Goal: Communication & Community: Ask a question

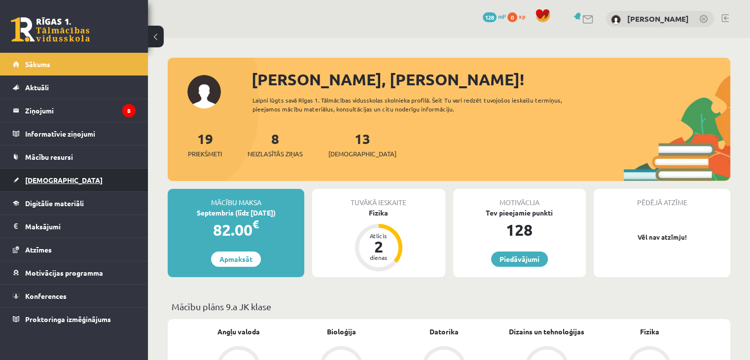
click at [52, 178] on span "[DEMOGRAPHIC_DATA]" at bounding box center [63, 180] width 77 height 9
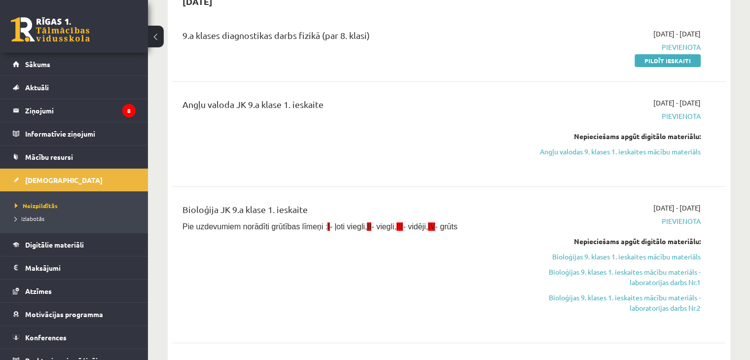
scroll to position [73, 0]
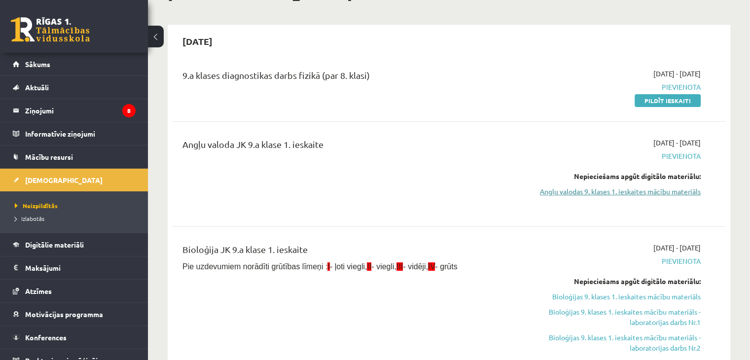
click at [635, 192] on link "Angļu valodas 9. klases 1. ieskaites mācību materiāls" at bounding box center [619, 191] width 163 height 10
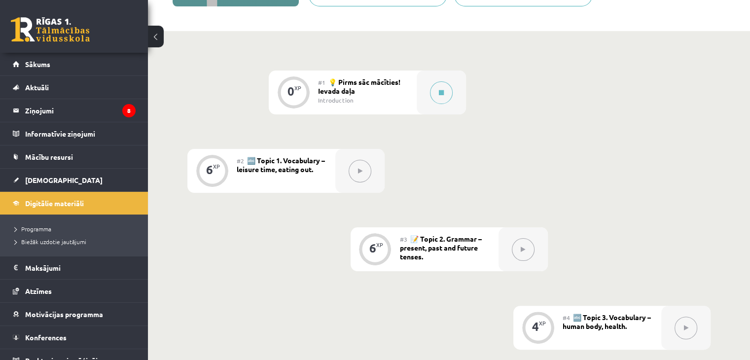
scroll to position [201, 0]
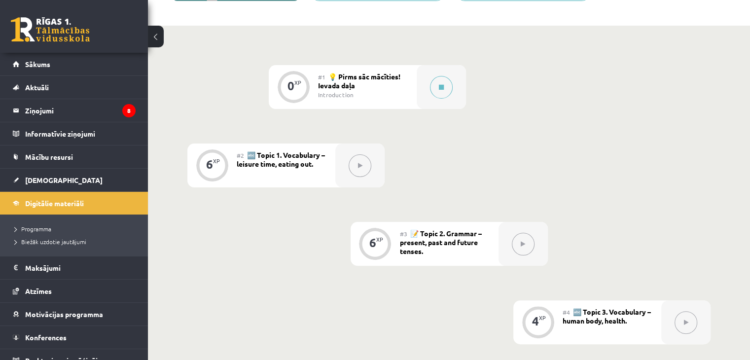
click at [526, 245] on button at bounding box center [523, 244] width 23 height 23
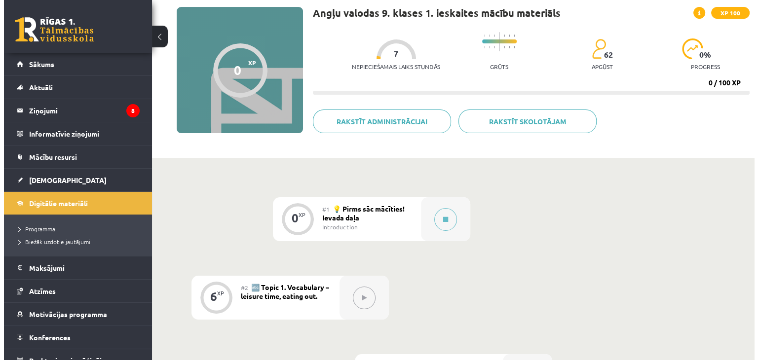
scroll to position [63, 0]
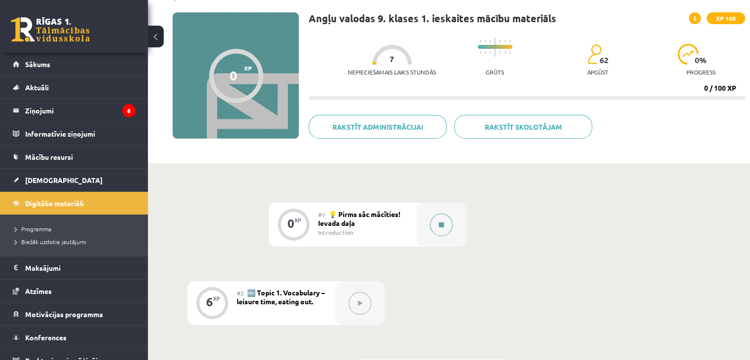
click at [443, 227] on icon at bounding box center [441, 225] width 5 height 6
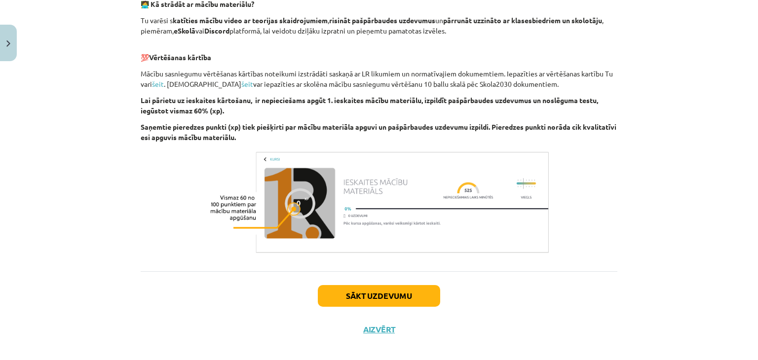
scroll to position [685, 0]
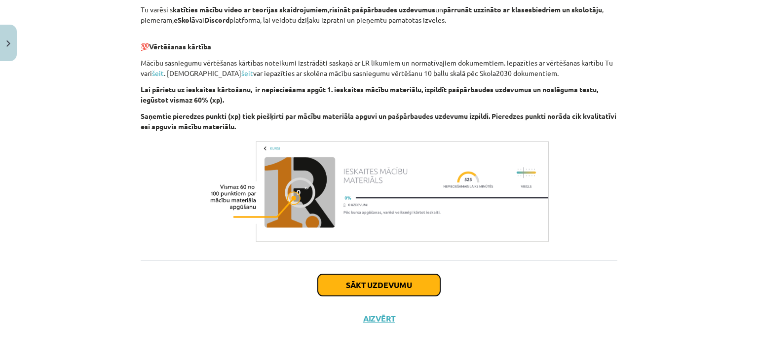
click at [391, 285] on button "Sākt uzdevumu" at bounding box center [379, 285] width 122 height 22
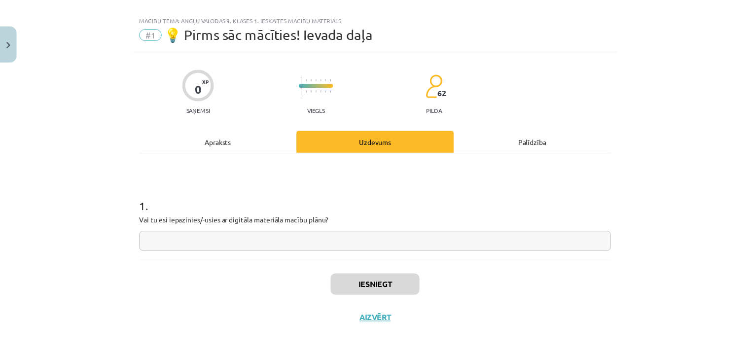
scroll to position [14, 0]
click at [363, 318] on button "Aizvērt" at bounding box center [378, 319] width 37 height 10
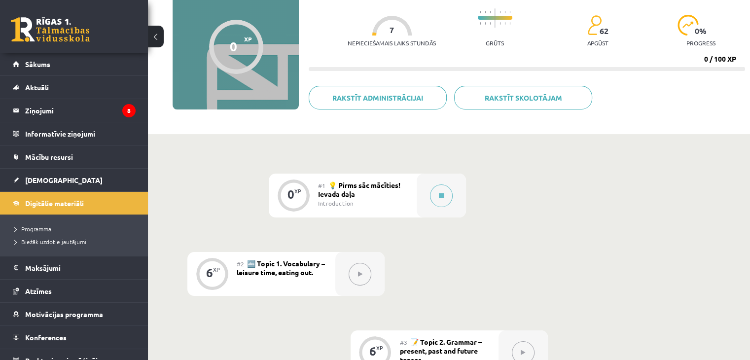
scroll to position [0, 0]
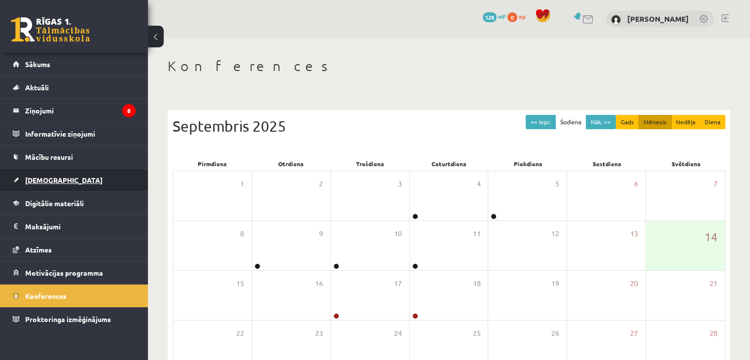
click at [40, 179] on span "[DEMOGRAPHIC_DATA]" at bounding box center [63, 180] width 77 height 9
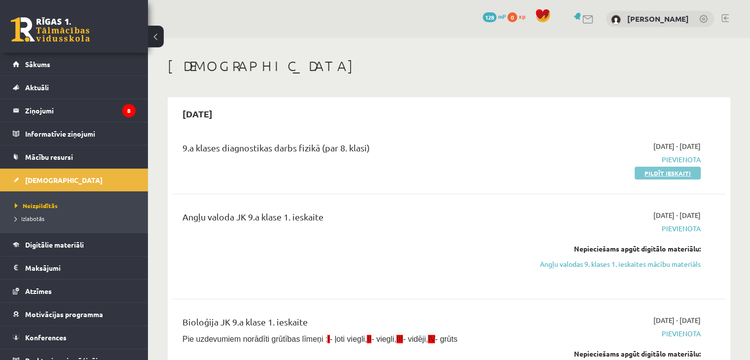
click at [664, 170] on link "Pildīt ieskaiti" at bounding box center [668, 173] width 66 height 13
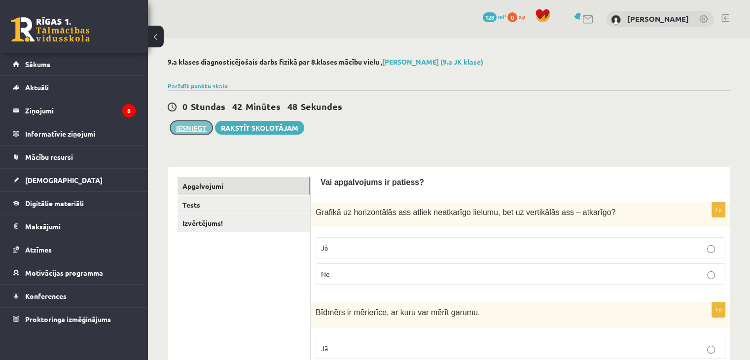
click at [187, 126] on button "Iesniegt" at bounding box center [191, 128] width 42 height 14
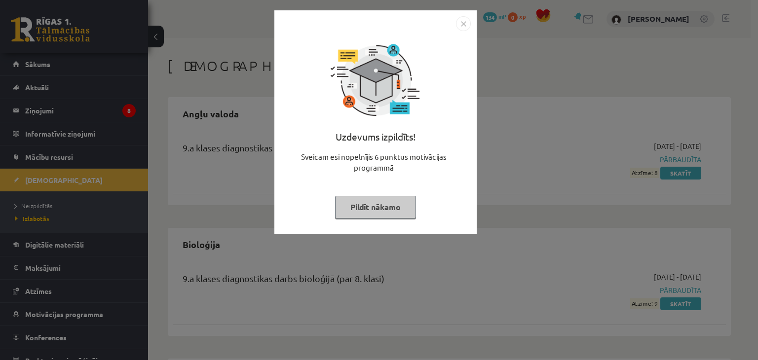
click at [371, 212] on button "Pildīt nākamo" at bounding box center [375, 207] width 81 height 23
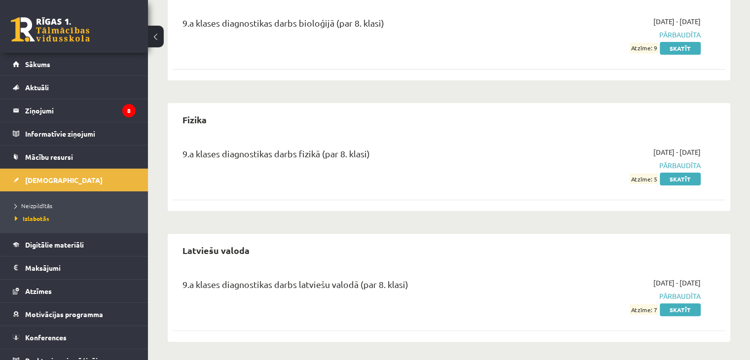
scroll to position [256, 0]
click at [693, 177] on link "Skatīt" at bounding box center [680, 178] width 41 height 13
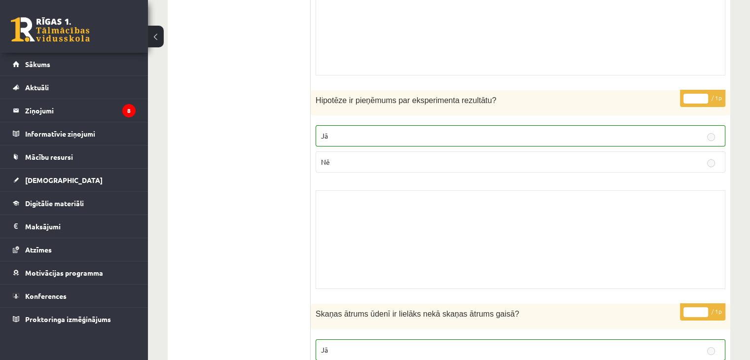
scroll to position [3681, 0]
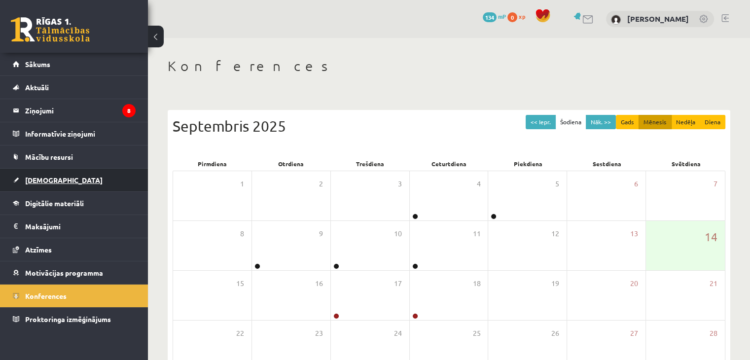
click at [37, 180] on span "[DEMOGRAPHIC_DATA]" at bounding box center [63, 180] width 77 height 9
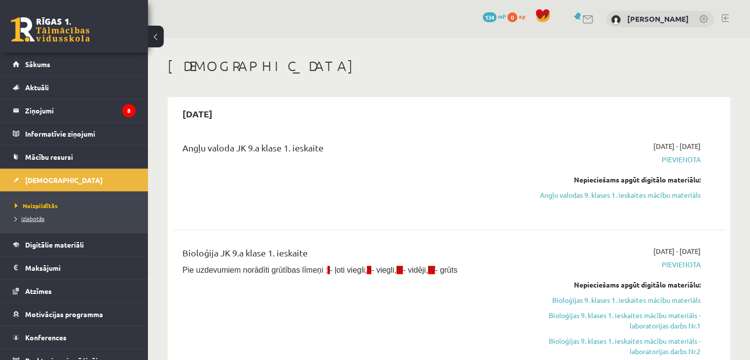
click at [42, 215] on span "Izlabotās" at bounding box center [30, 219] width 30 height 8
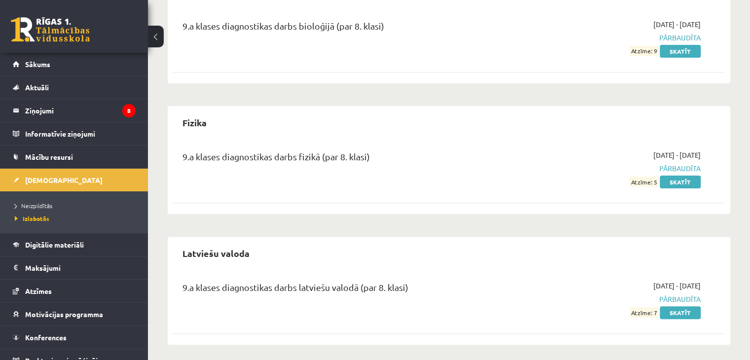
scroll to position [256, 0]
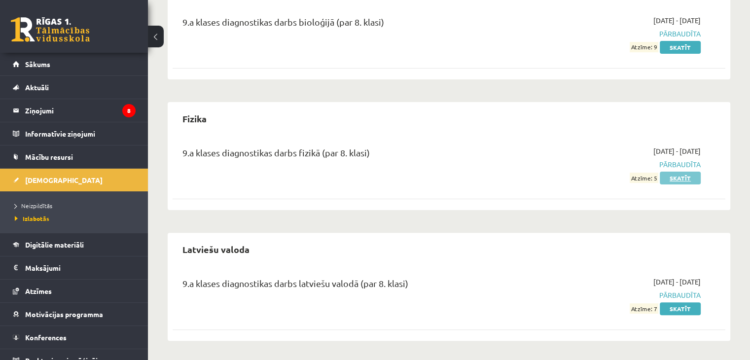
click at [677, 176] on link "Skatīt" at bounding box center [680, 178] width 41 height 13
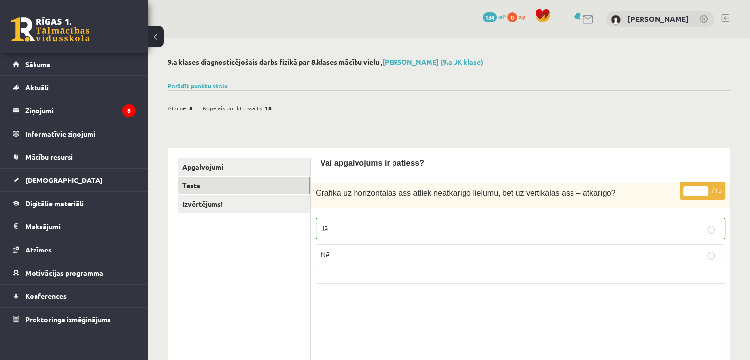
click at [258, 194] on link "Tests" at bounding box center [244, 186] width 133 height 18
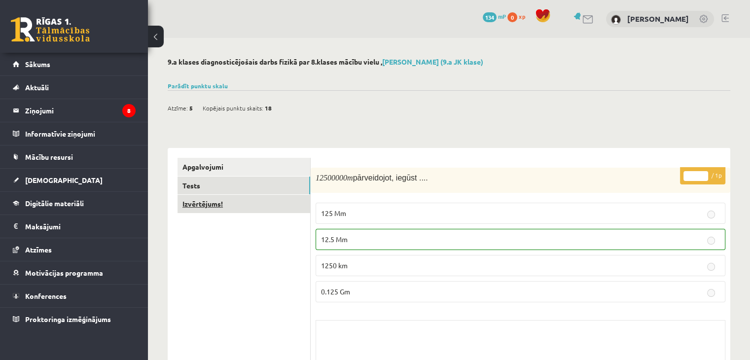
click at [242, 207] on link "Izvērtējums!" at bounding box center [244, 204] width 133 height 18
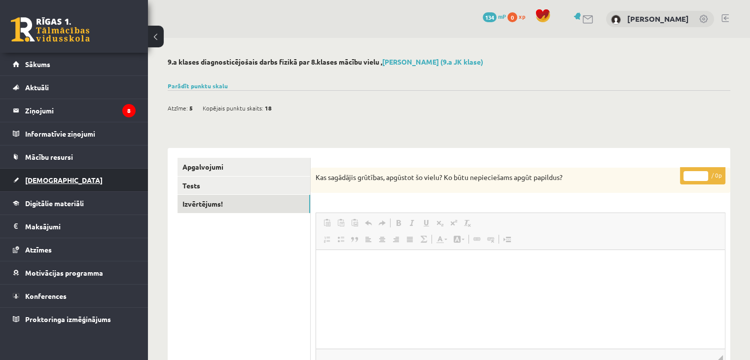
click at [43, 177] on span "[DEMOGRAPHIC_DATA]" at bounding box center [63, 180] width 77 height 9
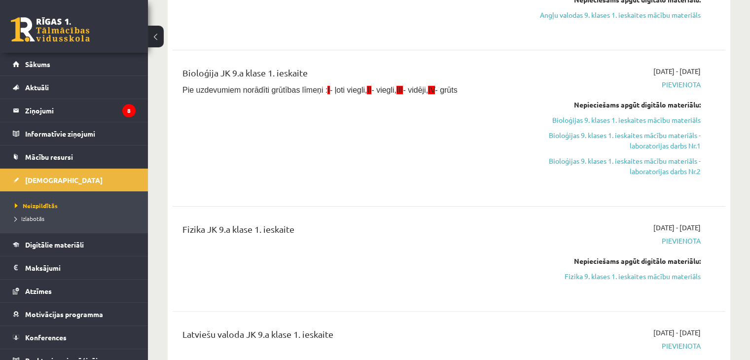
scroll to position [75, 0]
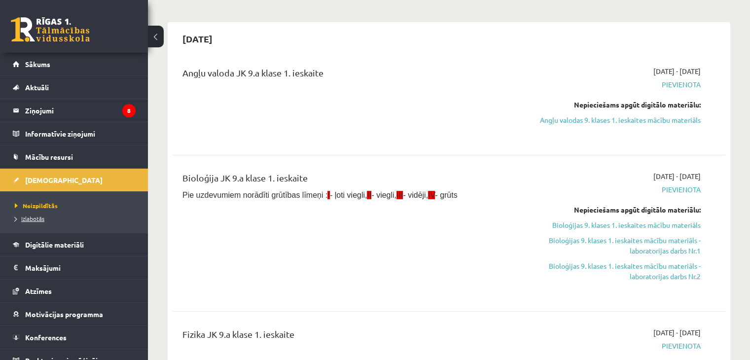
click at [43, 215] on span "Izlabotās" at bounding box center [30, 219] width 30 height 8
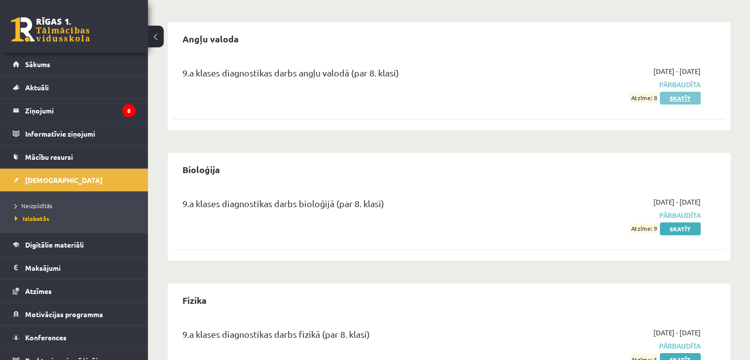
click at [680, 93] on link "Skatīt" at bounding box center [680, 98] width 41 height 13
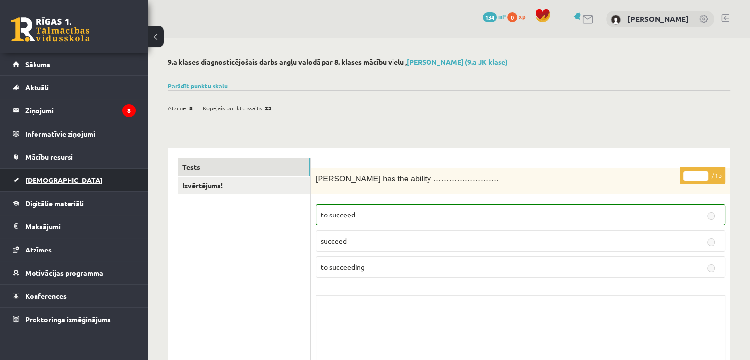
click at [47, 179] on span "[DEMOGRAPHIC_DATA]" at bounding box center [63, 180] width 77 height 9
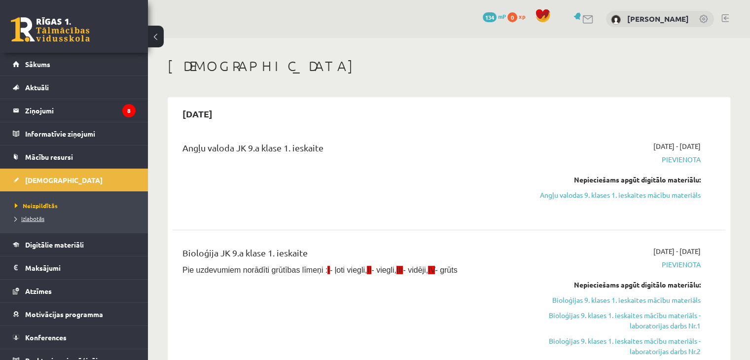
click at [41, 218] on span "Izlabotās" at bounding box center [30, 219] width 30 height 8
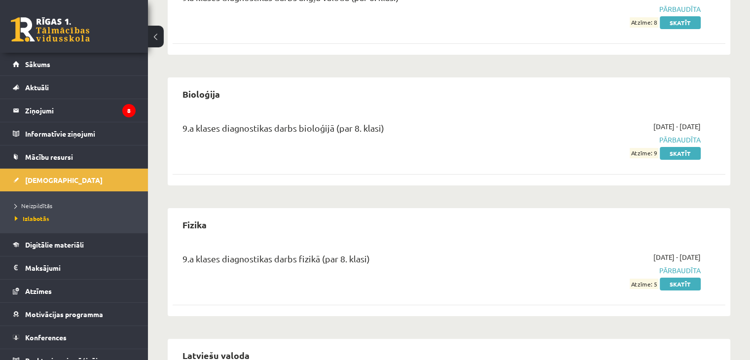
scroll to position [155, 0]
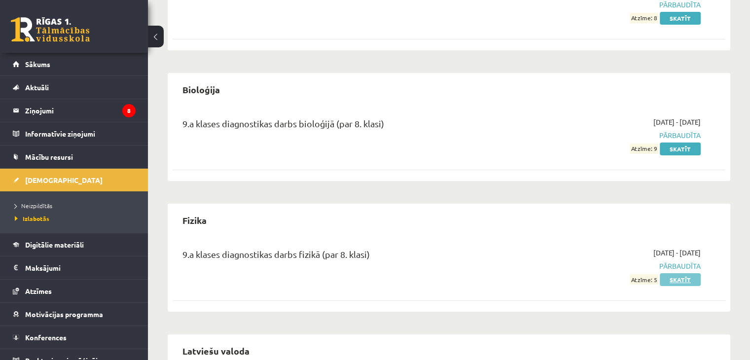
click at [679, 281] on link "Skatīt" at bounding box center [680, 279] width 41 height 13
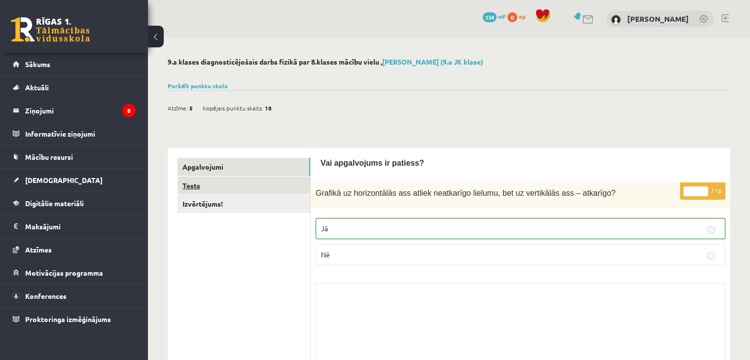
click at [253, 183] on link "Tests" at bounding box center [244, 186] width 133 height 18
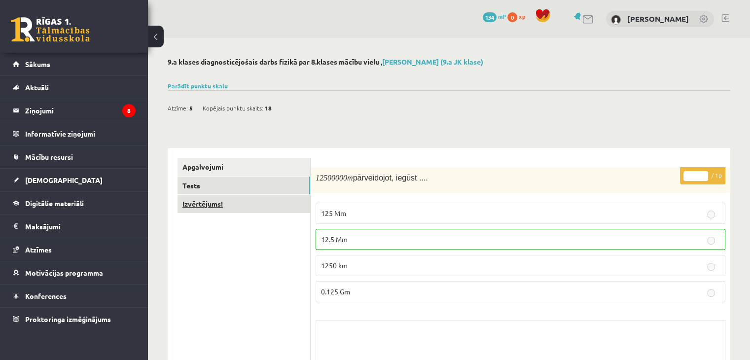
click at [225, 206] on link "Izvērtējums!" at bounding box center [244, 204] width 133 height 18
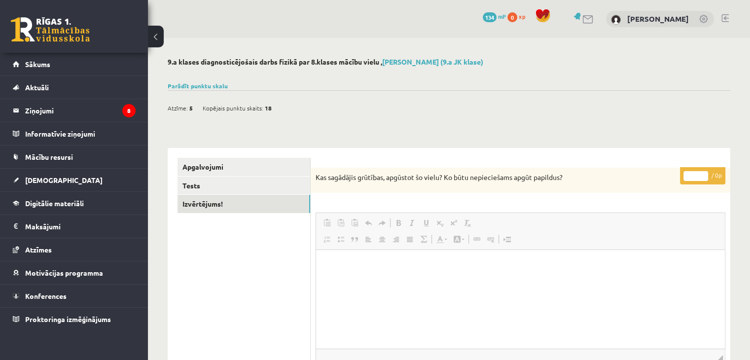
click at [582, 18] on link at bounding box center [588, 19] width 12 height 8
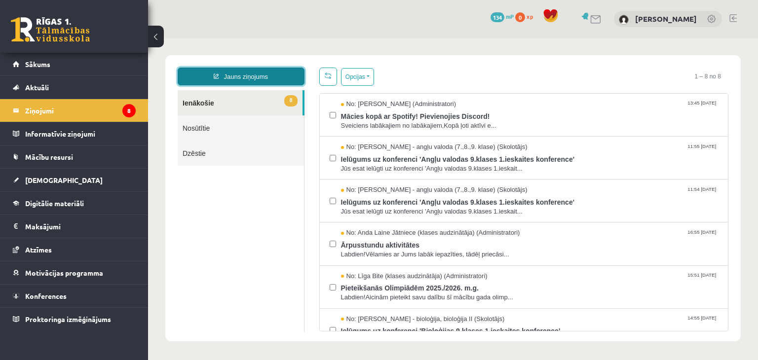
click at [249, 72] on link "Jauns ziņojums" at bounding box center [241, 77] width 127 height 18
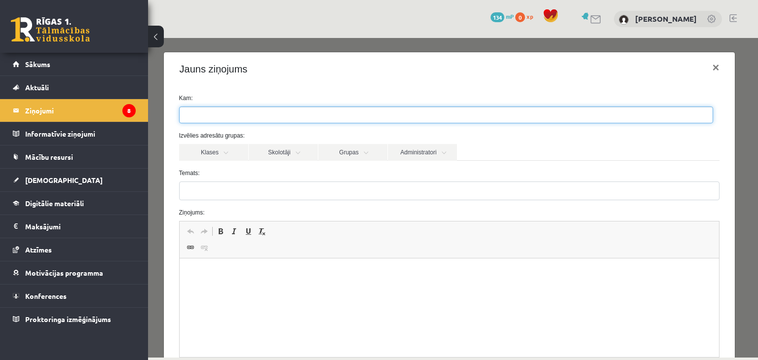
click at [372, 112] on ul at bounding box center [446, 115] width 533 height 16
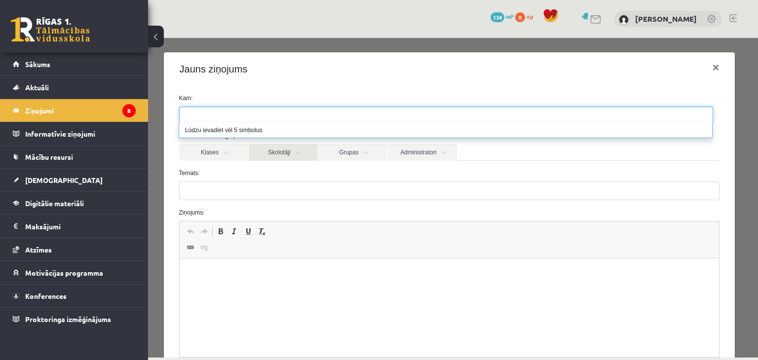
click at [280, 154] on link "Skolotāji" at bounding box center [283, 152] width 69 height 17
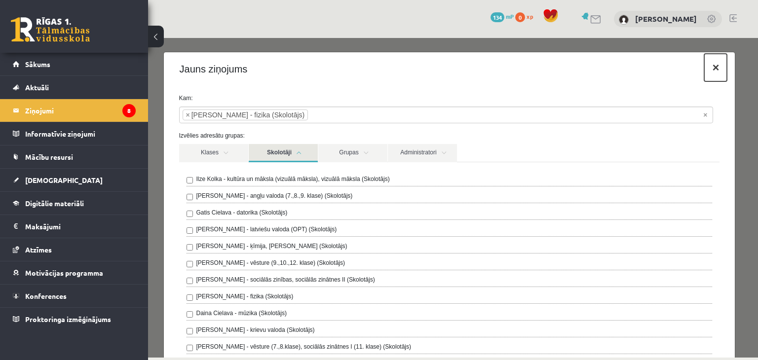
click at [710, 66] on button "×" at bounding box center [715, 68] width 23 height 28
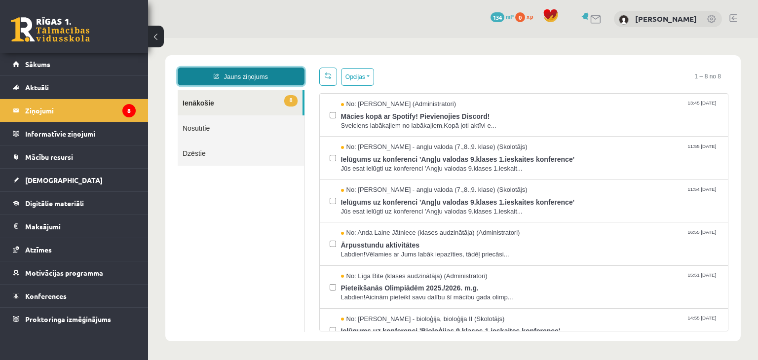
click at [269, 73] on link "Jauns ziņojums" at bounding box center [241, 77] width 127 height 18
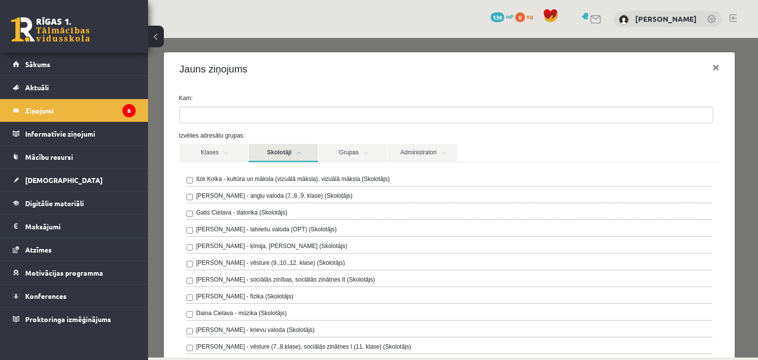
click at [261, 295] on label "[PERSON_NAME] - fizika (Skolotājs)" at bounding box center [244, 296] width 97 height 9
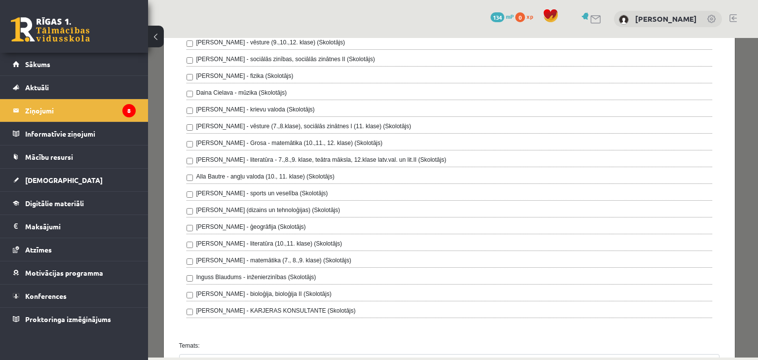
scroll to position [361, 0]
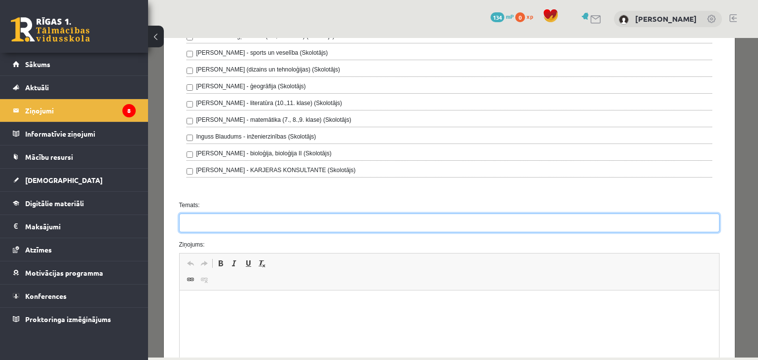
click at [458, 219] on input "Temats:" at bounding box center [449, 223] width 541 height 19
type input "*********"
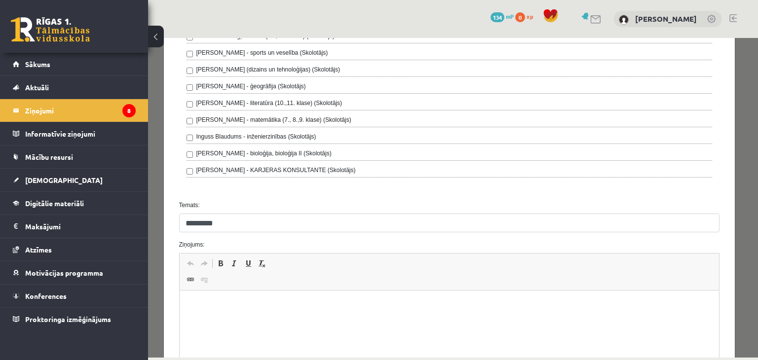
click at [280, 314] on html at bounding box center [449, 306] width 540 height 30
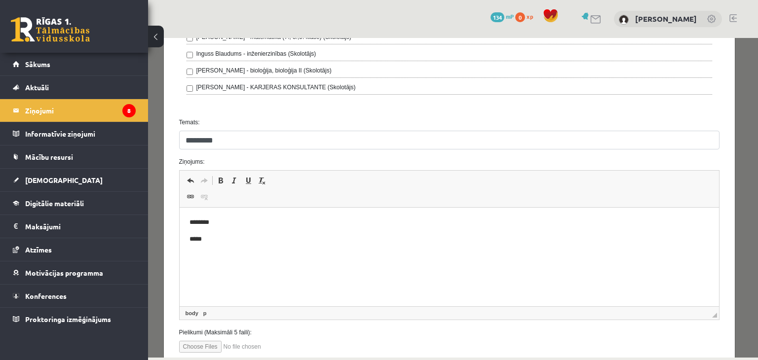
scroll to position [471, 0]
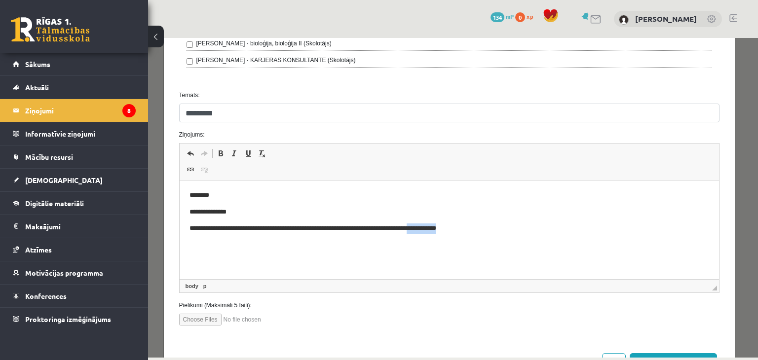
drag, startPoint x: 425, startPoint y: 227, endPoint x: 491, endPoint y: 237, distance: 66.8
click at [491, 237] on html "**********" at bounding box center [449, 212] width 540 height 63
click at [433, 229] on p "**********" at bounding box center [445, 228] width 513 height 10
click at [453, 230] on p "**********" at bounding box center [445, 228] width 513 height 10
drag, startPoint x: 459, startPoint y: 229, endPoint x: 500, endPoint y: 236, distance: 42.0
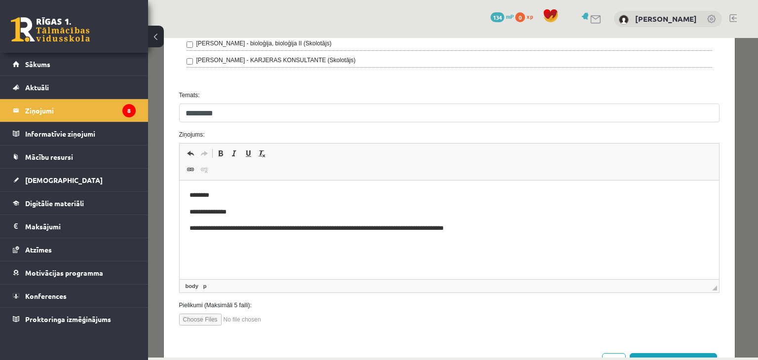
drag, startPoint x: 500, startPoint y: 236, endPoint x: 476, endPoint y: 227, distance: 25.7
click at [476, 227] on p "**********" at bounding box center [445, 228] width 513 height 10
click at [471, 227] on p "**********" at bounding box center [445, 228] width 513 height 10
drag, startPoint x: 577, startPoint y: 229, endPoint x: 605, endPoint y: 235, distance: 28.7
click at [605, 235] on html "**********" at bounding box center [449, 212] width 540 height 63
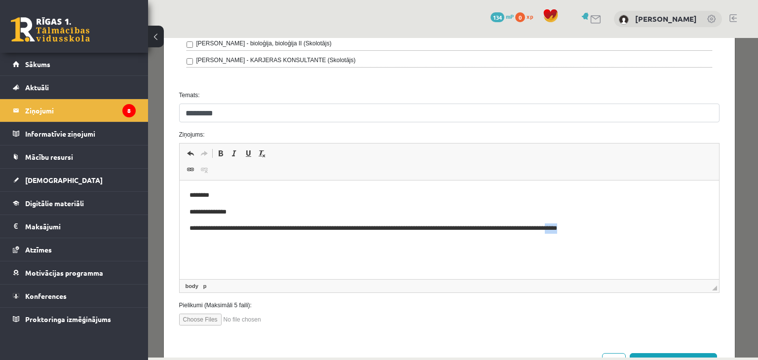
drag, startPoint x: 579, startPoint y: 228, endPoint x: 600, endPoint y: 235, distance: 22.5
click at [600, 235] on html "**********" at bounding box center [449, 212] width 540 height 63
click at [215, 279] on span "◢ Путь элементов body p" at bounding box center [450, 285] width 540 height 13
click at [298, 251] on html "**********" at bounding box center [449, 221] width 540 height 80
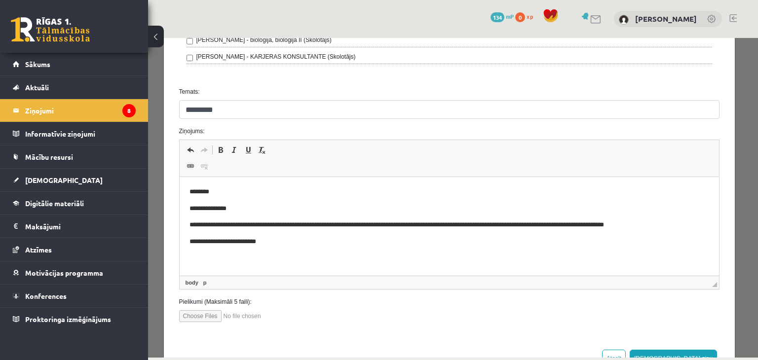
scroll to position [483, 0]
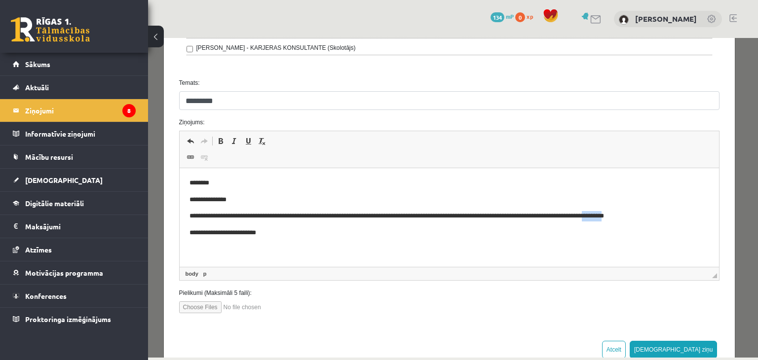
drag, startPoint x: 621, startPoint y: 217, endPoint x: 644, endPoint y: 219, distance: 22.8
click at [644, 219] on p "**********" at bounding box center [445, 216] width 513 height 10
drag, startPoint x: 458, startPoint y: 217, endPoint x: 473, endPoint y: 221, distance: 15.9
click at [473, 221] on body "**********" at bounding box center [449, 208] width 520 height 60
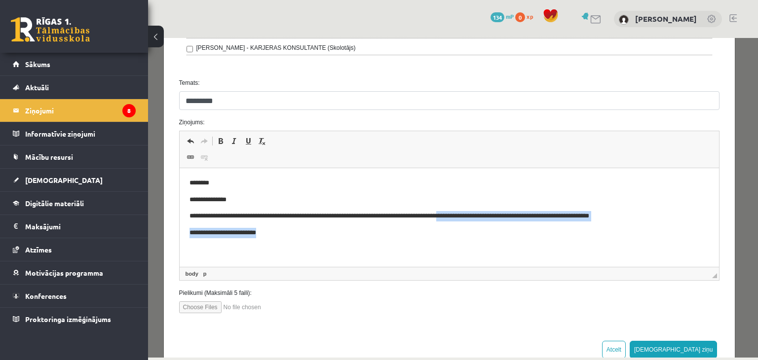
click at [474, 243] on html "**********" at bounding box center [449, 208] width 540 height 80
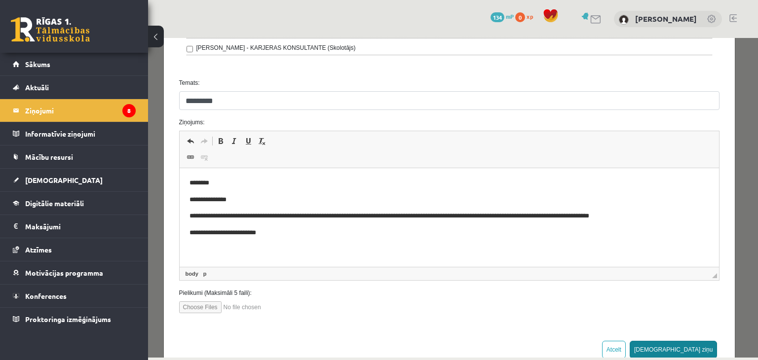
click at [696, 344] on button "Sūtīt ziņu" at bounding box center [673, 350] width 88 height 18
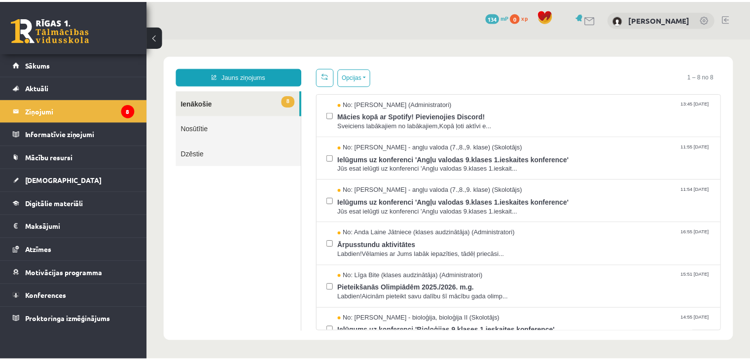
scroll to position [0, 0]
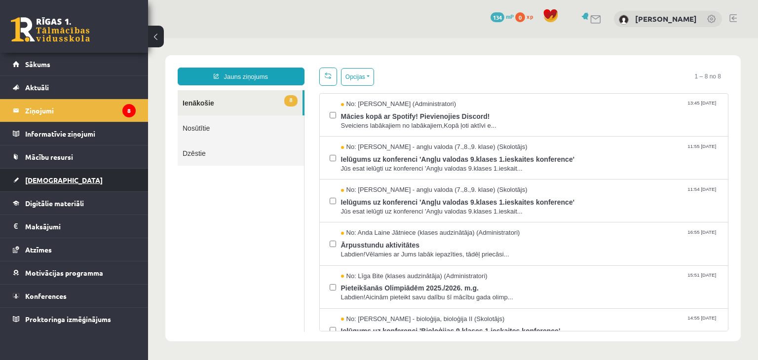
click at [47, 178] on span "[DEMOGRAPHIC_DATA]" at bounding box center [63, 180] width 77 height 9
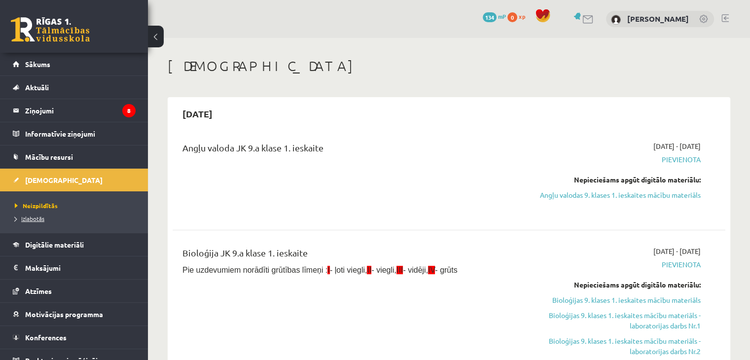
click at [36, 215] on span "Izlabotās" at bounding box center [30, 219] width 30 height 8
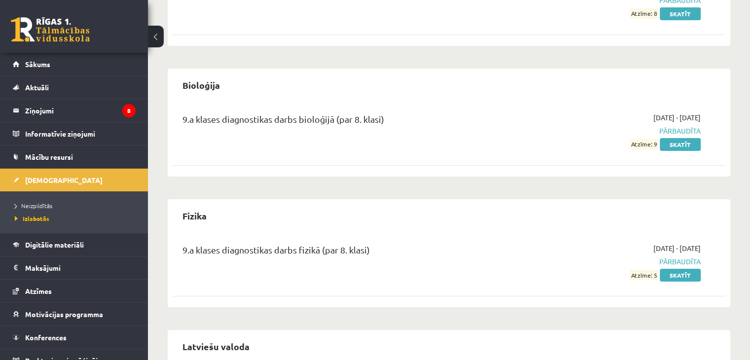
scroll to position [256, 0]
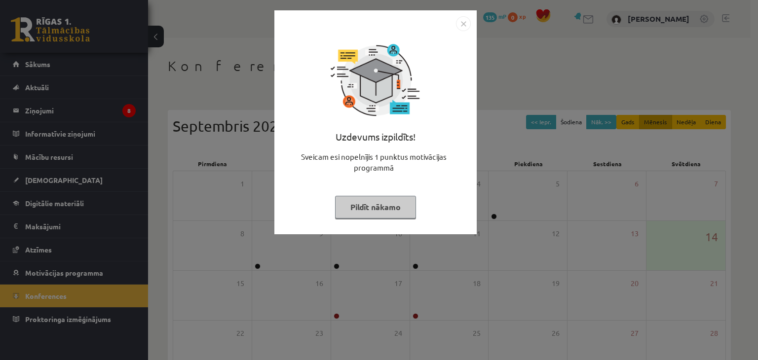
click at [363, 207] on button "Pildīt nākamo" at bounding box center [375, 207] width 81 height 23
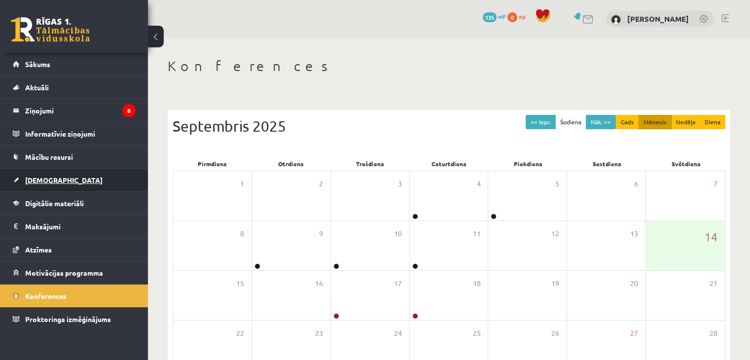
click at [52, 178] on span "[DEMOGRAPHIC_DATA]" at bounding box center [63, 180] width 77 height 9
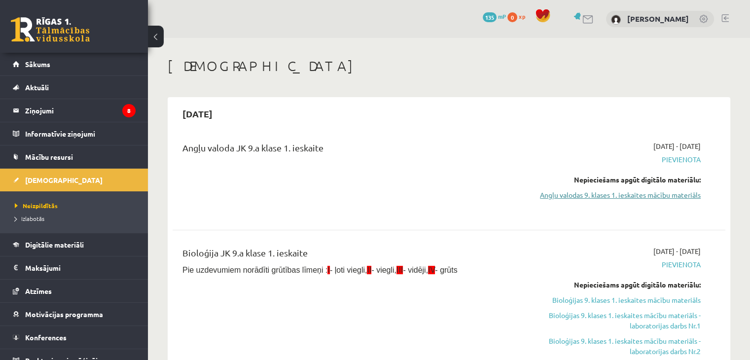
click at [659, 193] on link "Angļu valodas 9. klases 1. ieskaites mācību materiāls" at bounding box center [619, 195] width 163 height 10
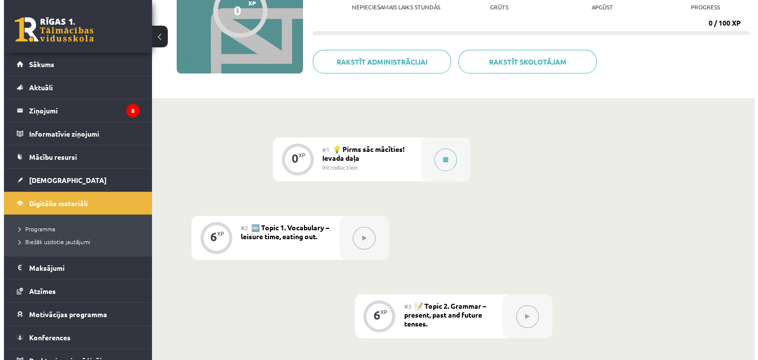
scroll to position [141, 0]
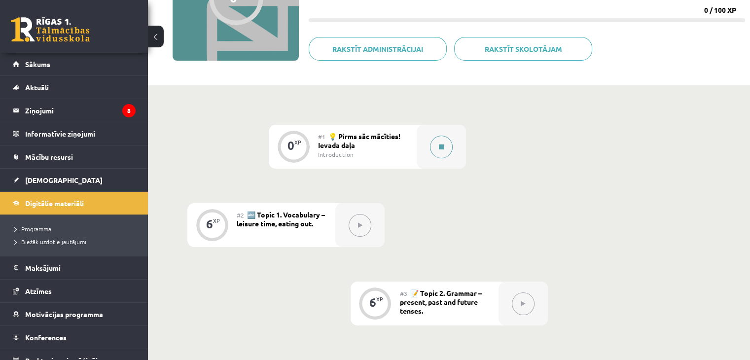
click at [442, 145] on icon at bounding box center [441, 147] width 5 height 6
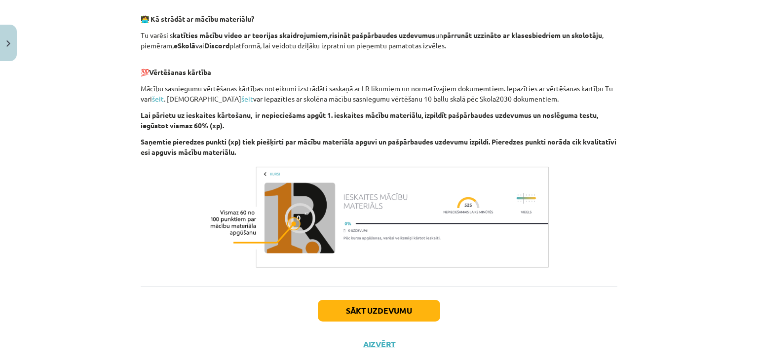
scroll to position [685, 0]
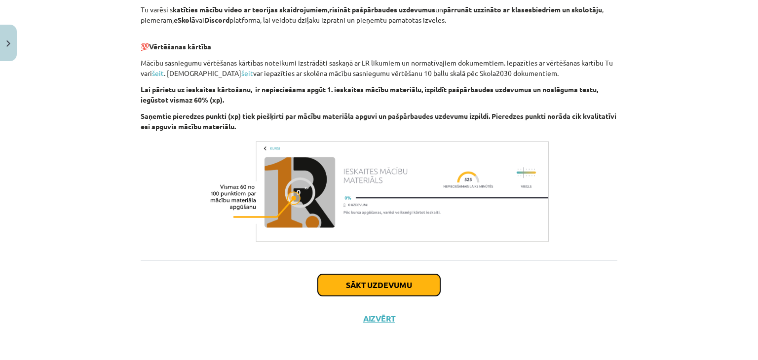
click at [370, 286] on button "Sākt uzdevumu" at bounding box center [379, 285] width 122 height 22
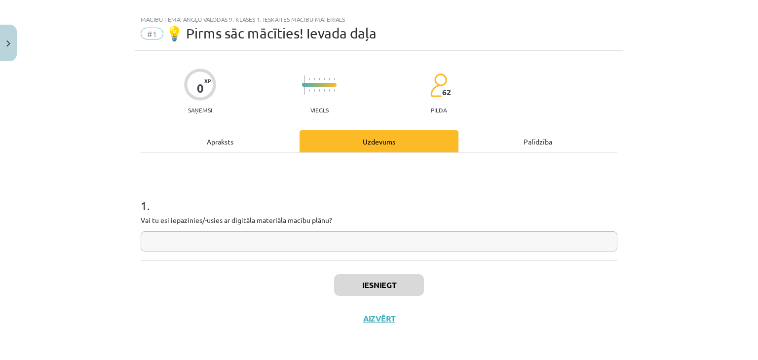
scroll to position [14, 0]
click at [378, 320] on button "Aizvērt" at bounding box center [378, 319] width 37 height 10
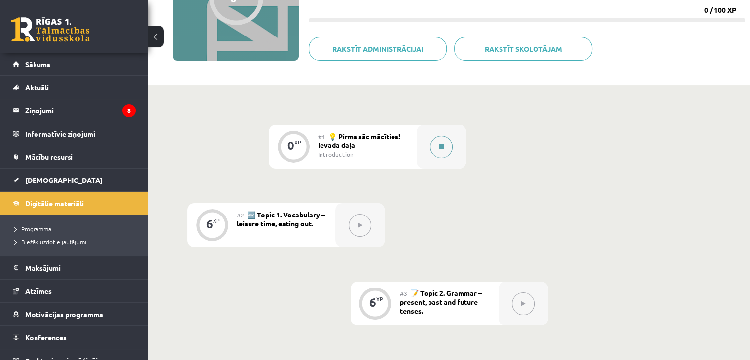
click at [436, 148] on button at bounding box center [441, 147] width 23 height 23
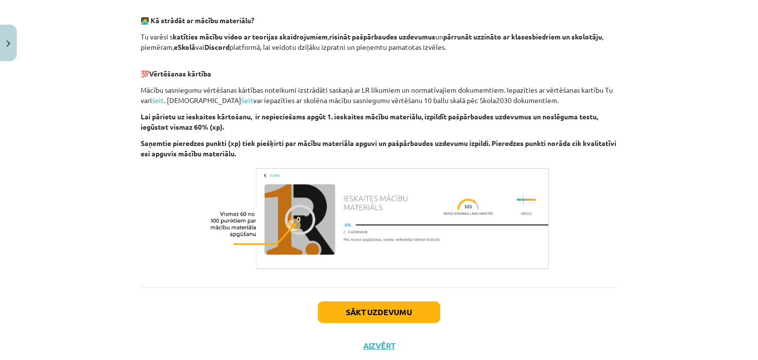
scroll to position [685, 0]
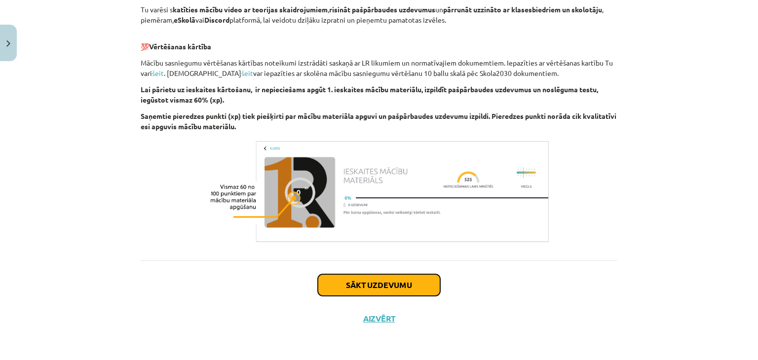
click at [399, 283] on button "Sākt uzdevumu" at bounding box center [379, 285] width 122 height 22
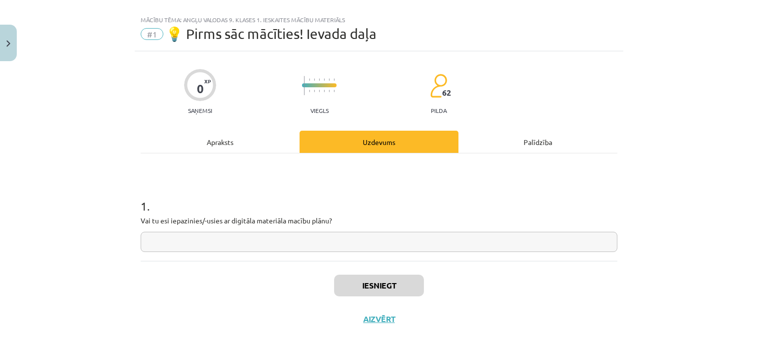
click at [259, 239] on input "text" at bounding box center [379, 242] width 476 height 20
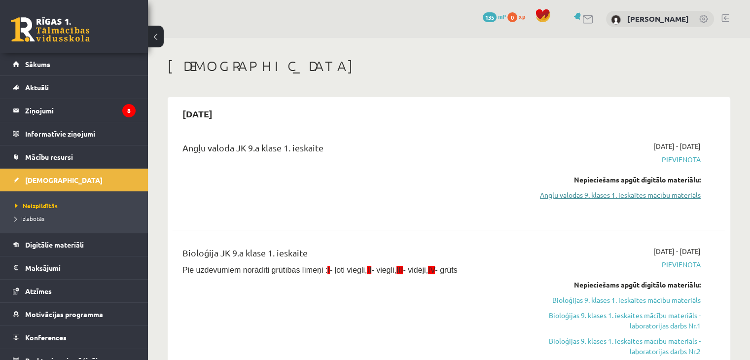
click at [649, 195] on link "Angļu valodas 9. klases 1. ieskaites mācību materiāls" at bounding box center [619, 195] width 163 height 10
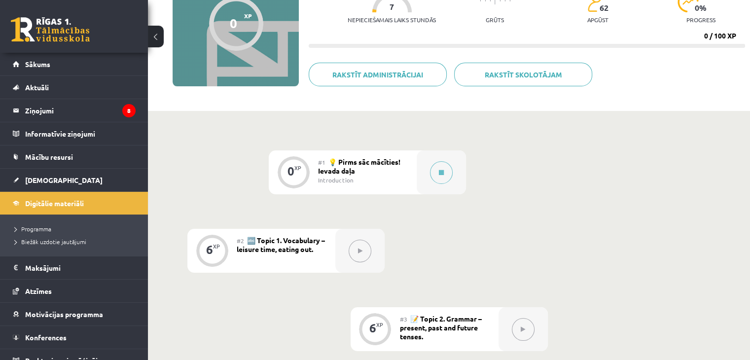
scroll to position [130, 0]
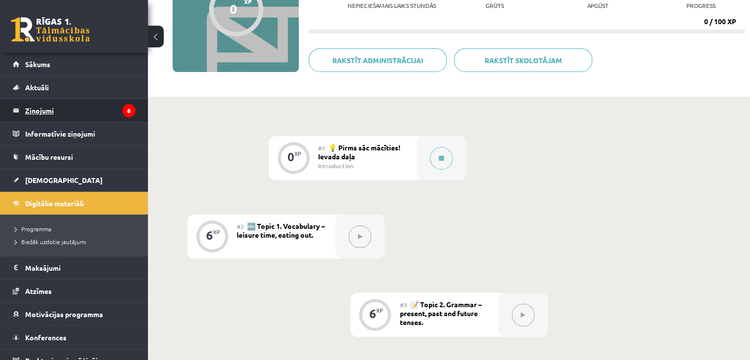
click at [47, 113] on legend "Ziņojumi 8" at bounding box center [80, 110] width 110 height 23
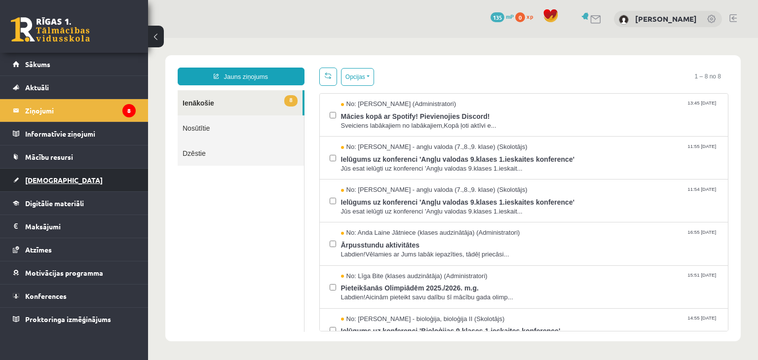
click at [50, 177] on span "[DEMOGRAPHIC_DATA]" at bounding box center [63, 180] width 77 height 9
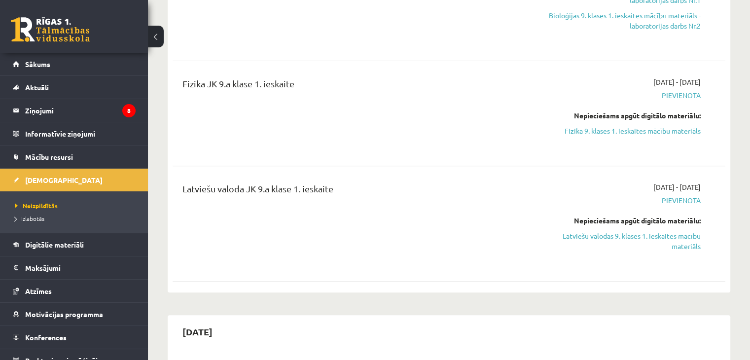
scroll to position [88, 0]
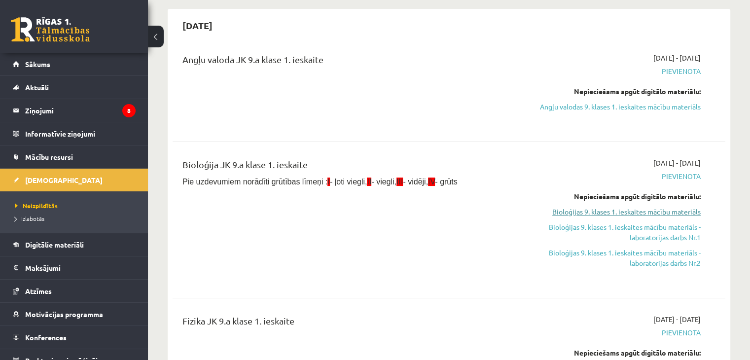
click at [652, 210] on link "Bioloģijas 9. klases 1. ieskaites mācību materiāls" at bounding box center [619, 212] width 163 height 10
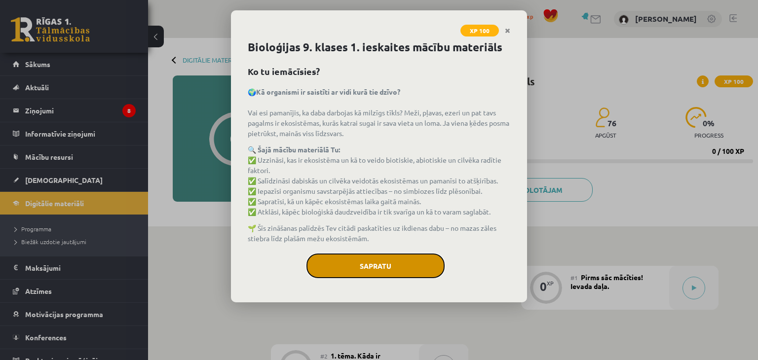
click at [373, 265] on button "Sapratu" at bounding box center [375, 266] width 138 height 25
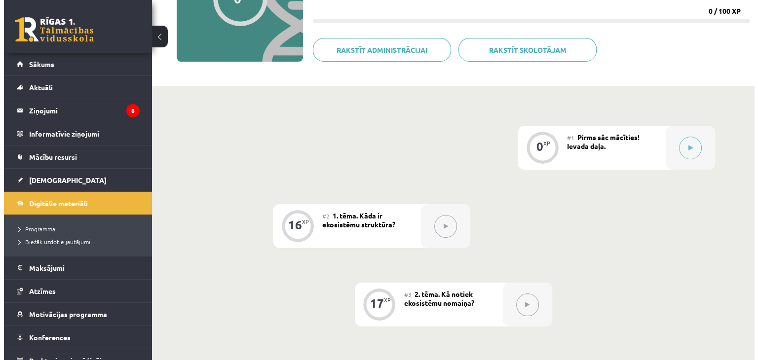
scroll to position [144, 0]
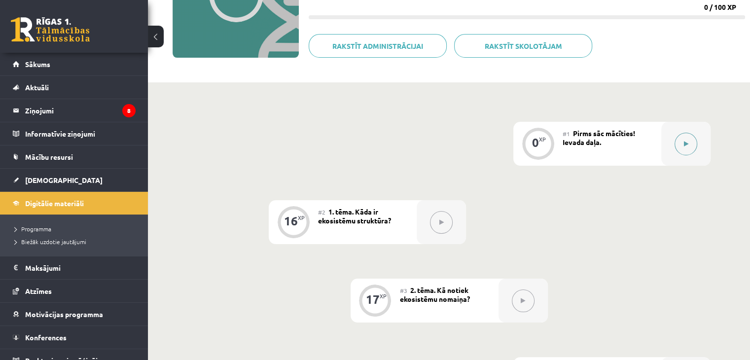
click at [685, 144] on icon at bounding box center [686, 144] width 4 height 6
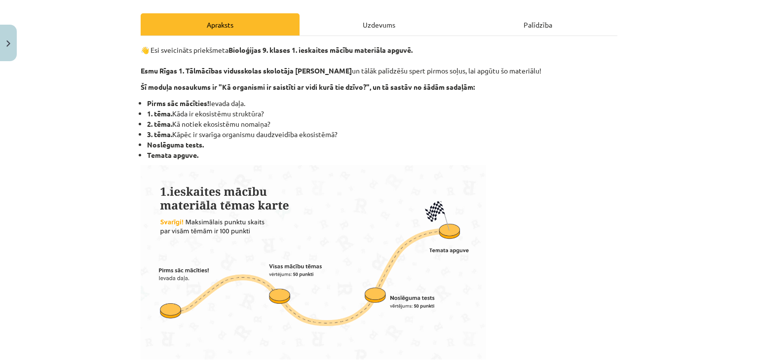
scroll to position [0, 0]
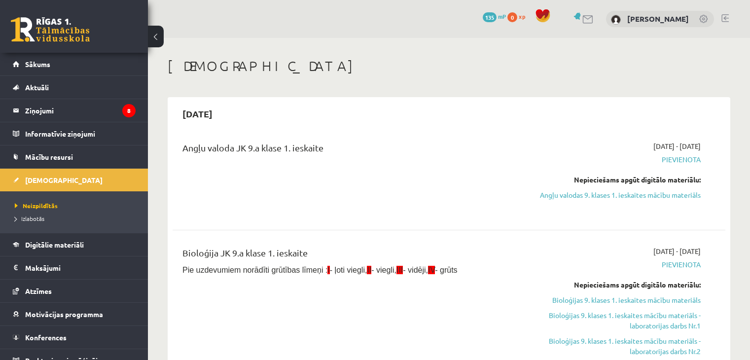
scroll to position [88, 0]
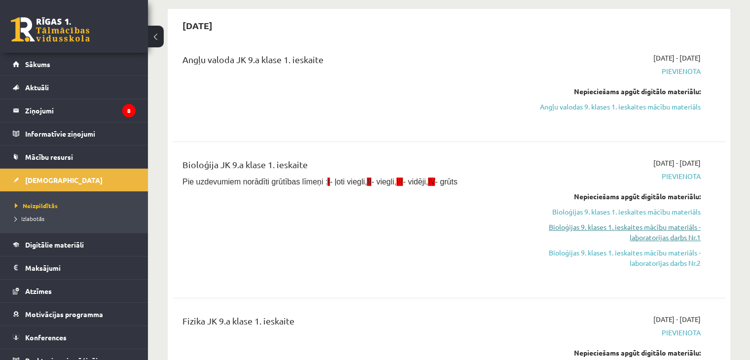
click at [642, 225] on link "Bioloģijas 9. klases 1. ieskaites mācību materiāls - laboratorijas darbs Nr.1" at bounding box center [619, 232] width 163 height 21
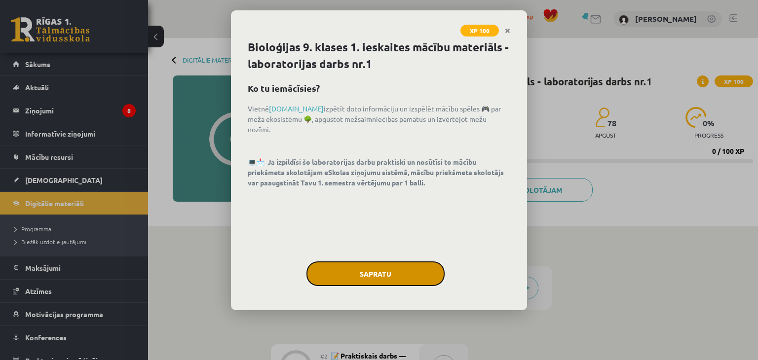
click at [397, 265] on button "Sapratu" at bounding box center [375, 273] width 138 height 25
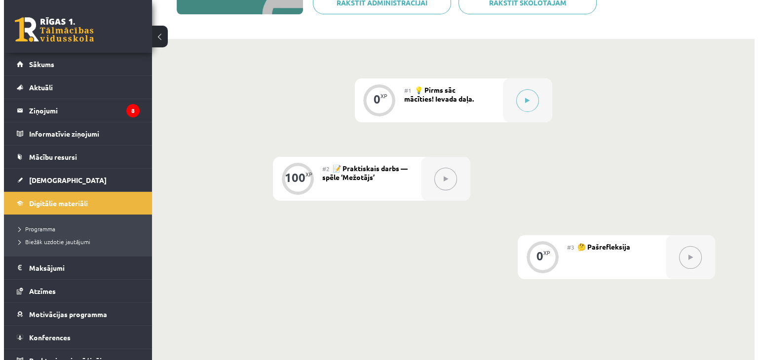
scroll to position [191, 0]
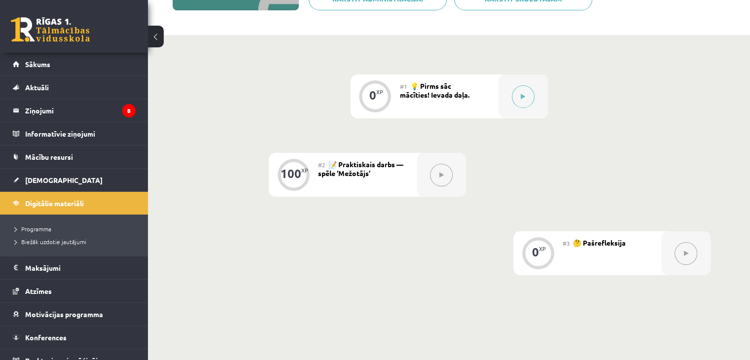
click at [442, 178] on button at bounding box center [441, 175] width 23 height 23
click at [692, 257] on button at bounding box center [686, 253] width 23 height 23
click at [515, 101] on button at bounding box center [523, 96] width 23 height 23
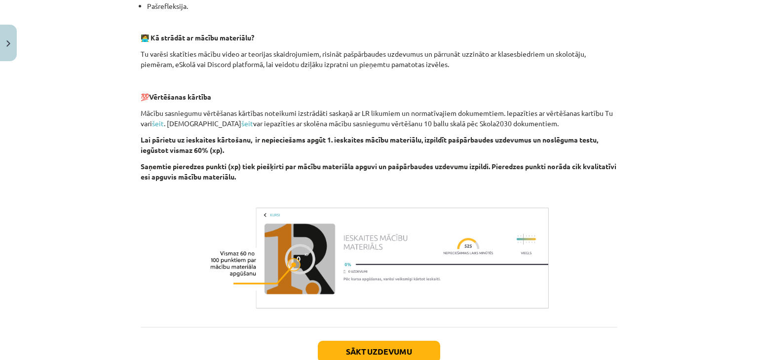
scroll to position [338, 0]
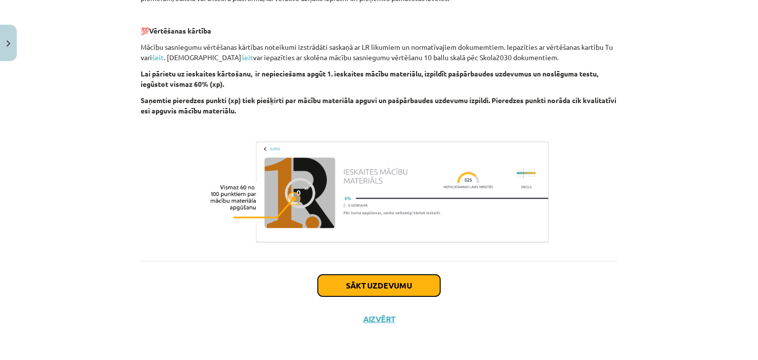
click at [399, 286] on button "Sākt uzdevumu" at bounding box center [379, 286] width 122 height 22
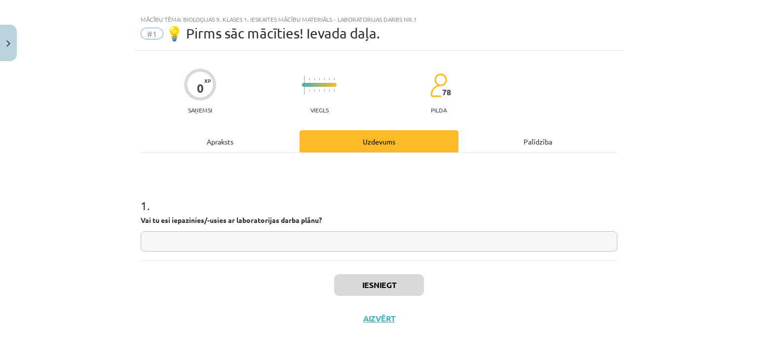
scroll to position [14, 0]
click at [359, 135] on div "Uzdevums" at bounding box center [378, 142] width 159 height 22
click at [359, 139] on div "Uzdevums" at bounding box center [378, 142] width 159 height 22
click at [393, 144] on div "Uzdevums" at bounding box center [378, 142] width 159 height 22
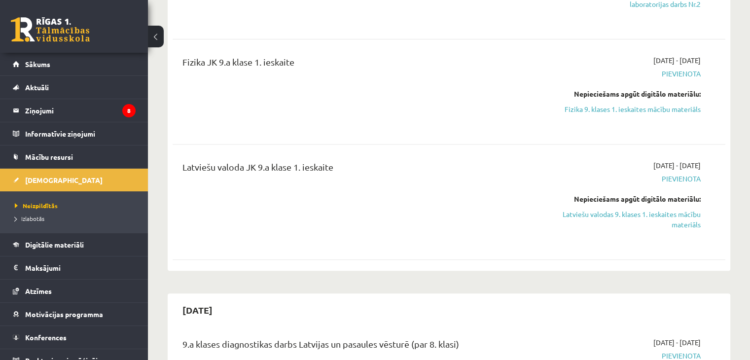
scroll to position [308, 0]
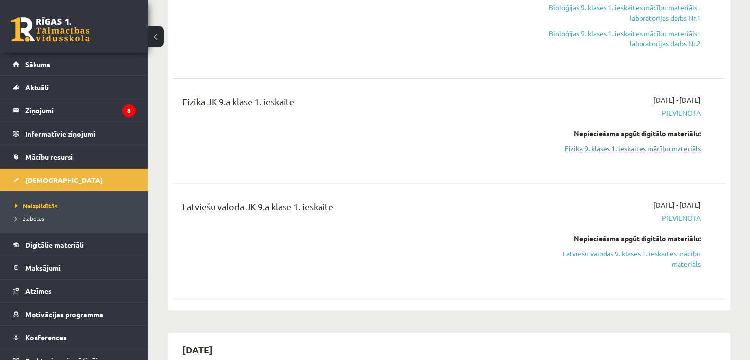
click at [617, 148] on link "Fizika 9. klases 1. ieskaites mācību materiāls" at bounding box center [619, 149] width 163 height 10
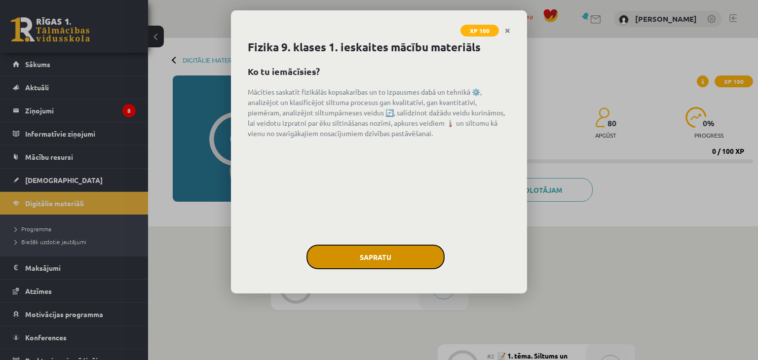
click at [399, 261] on button "Sapratu" at bounding box center [375, 257] width 138 height 25
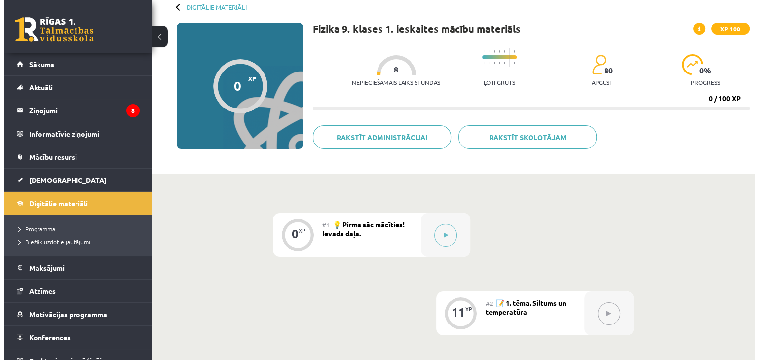
scroll to position [50, 0]
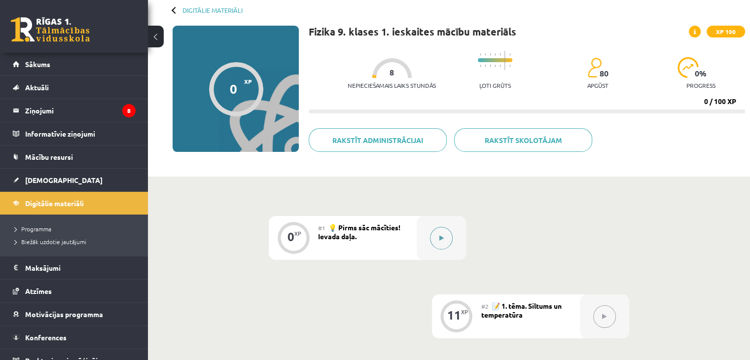
click at [440, 237] on icon at bounding box center [441, 238] width 4 height 6
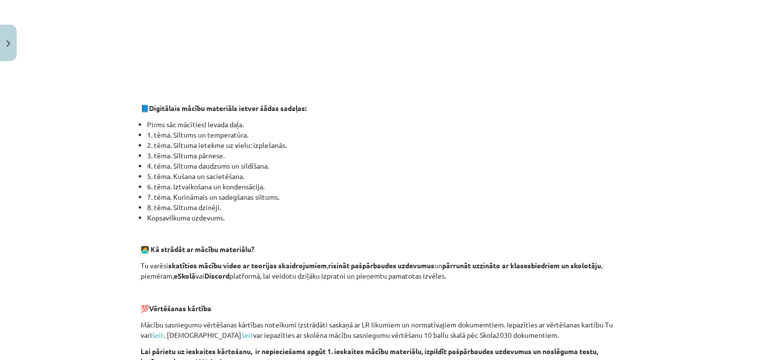
scroll to position [365, 0]
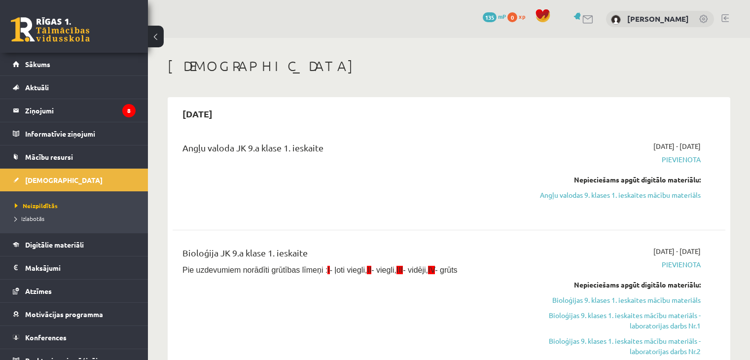
scroll to position [308, 0]
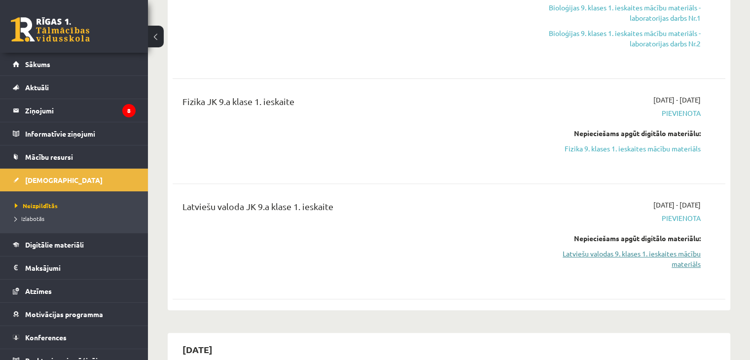
click at [634, 252] on link "Latviešu valodas 9. klases 1. ieskaites mācību materiāls" at bounding box center [619, 259] width 163 height 21
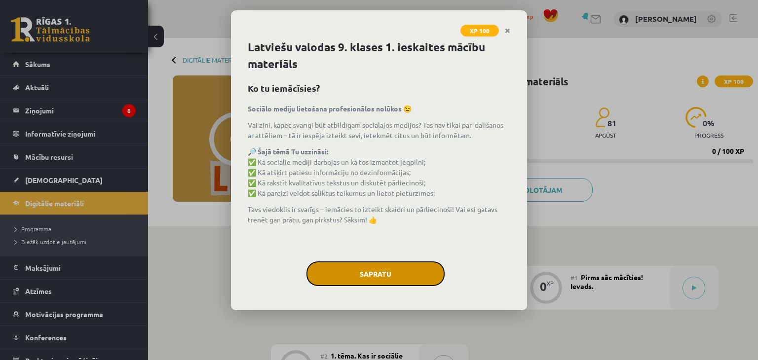
click at [410, 272] on button "Sapratu" at bounding box center [375, 273] width 138 height 25
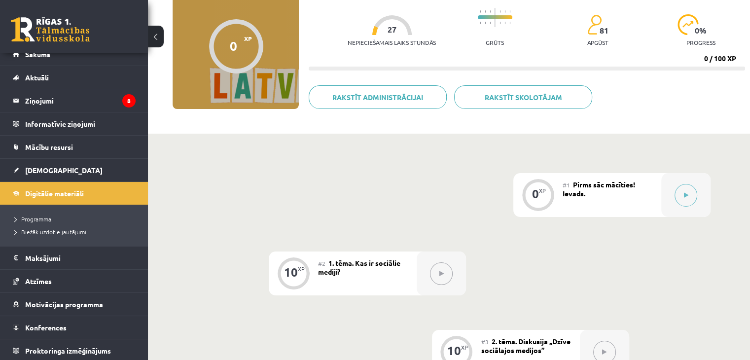
scroll to position [11, 0]
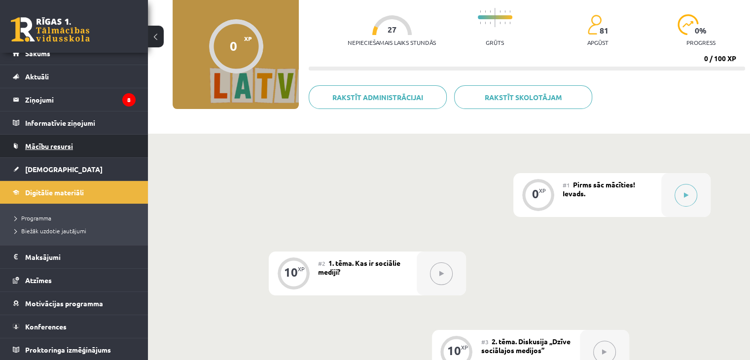
click at [41, 146] on span "Mācību resursi" at bounding box center [49, 146] width 48 height 9
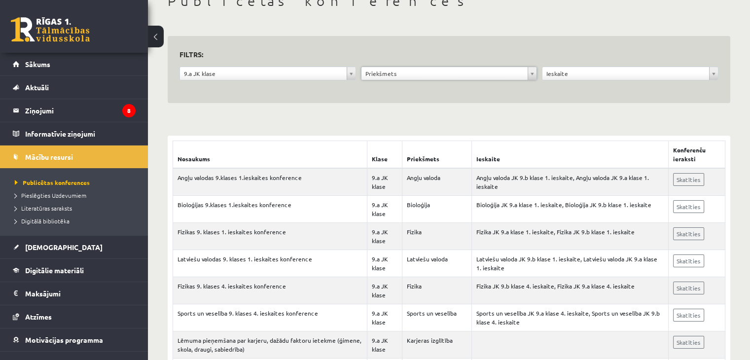
scroll to position [73, 0]
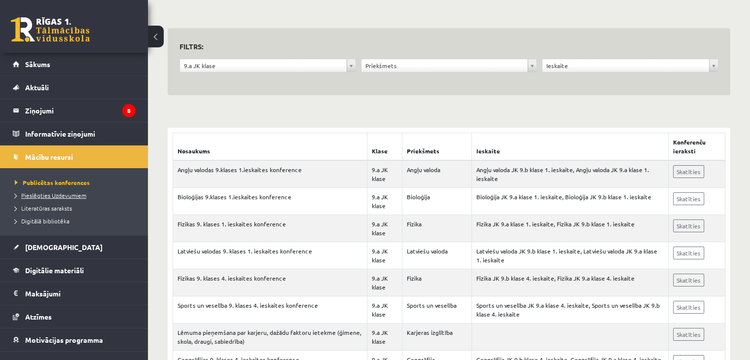
click at [43, 194] on span "Pieslēgties Uzdevumiem" at bounding box center [51, 195] width 72 height 8
click at [59, 218] on span "Digitālā bibliotēka" at bounding box center [42, 221] width 55 height 8
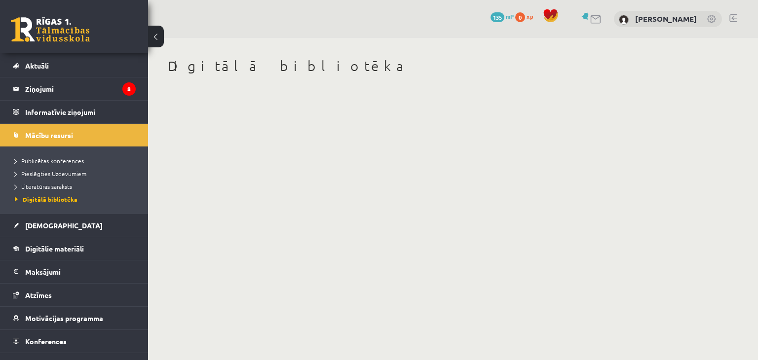
scroll to position [36, 0]
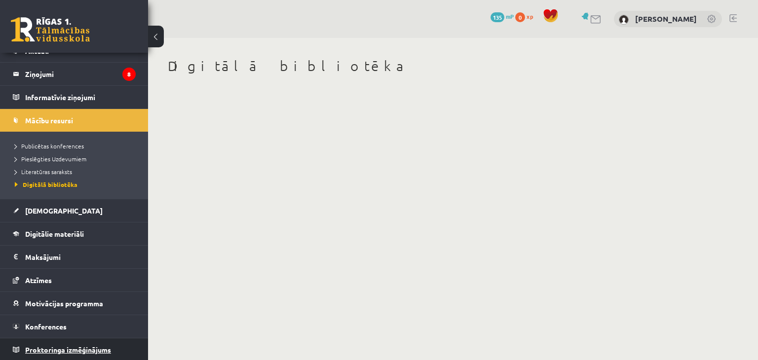
click at [66, 349] on span "Proktoringa izmēģinājums" at bounding box center [68, 349] width 86 height 9
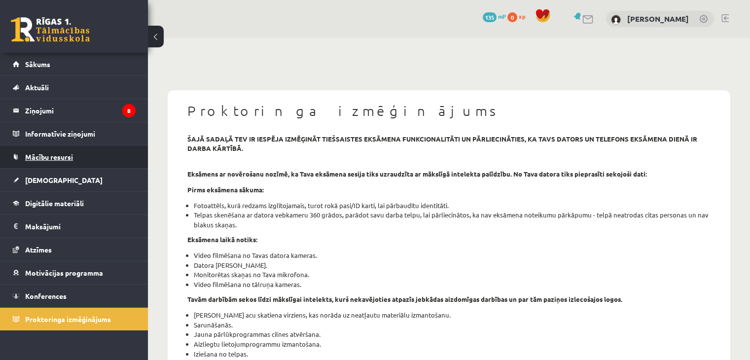
click at [62, 159] on span "Mācību resursi" at bounding box center [49, 156] width 48 height 9
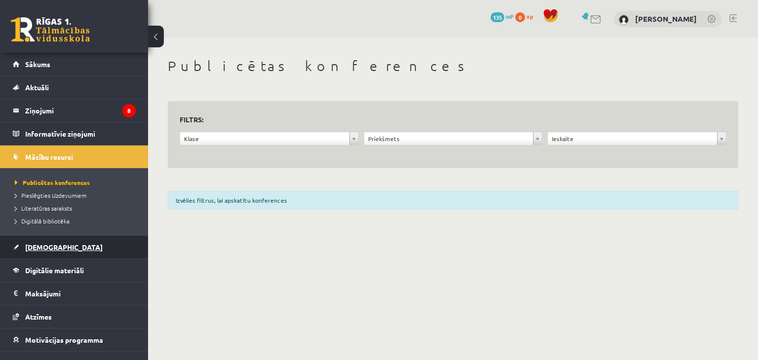
click at [41, 241] on link "[DEMOGRAPHIC_DATA]" at bounding box center [74, 247] width 123 height 23
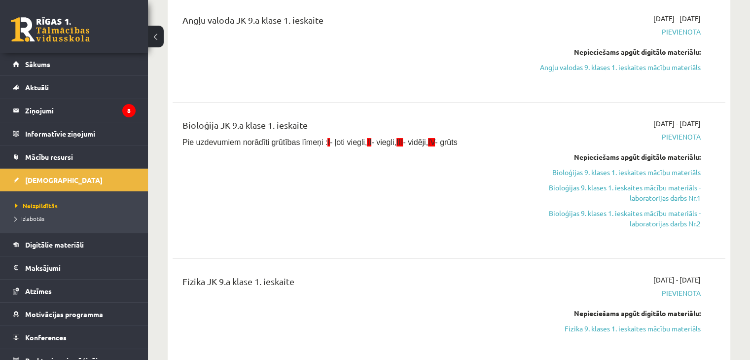
scroll to position [206, 0]
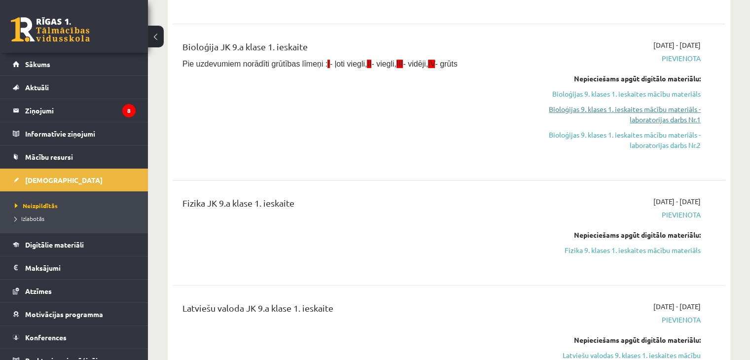
click at [647, 109] on link "Bioloģijas 9. klases 1. ieskaites mācību materiāls - laboratorijas darbs Nr.1" at bounding box center [619, 114] width 163 height 21
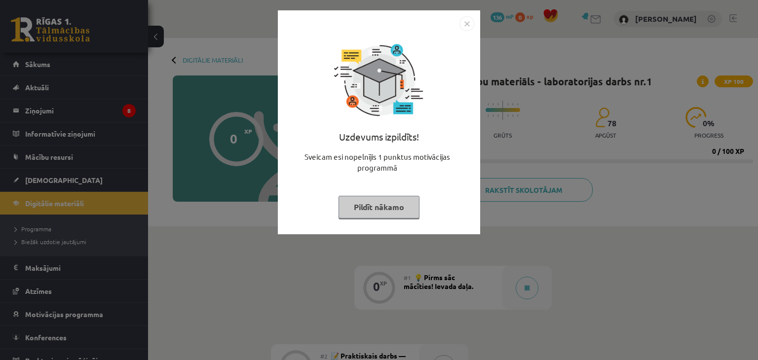
click at [398, 204] on button "Pildīt nākamo" at bounding box center [378, 207] width 81 height 23
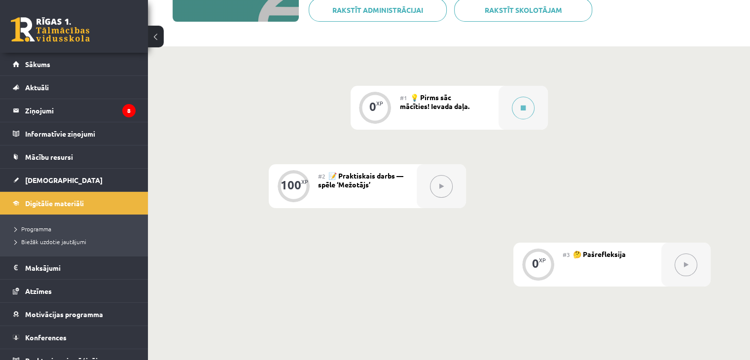
scroll to position [183, 0]
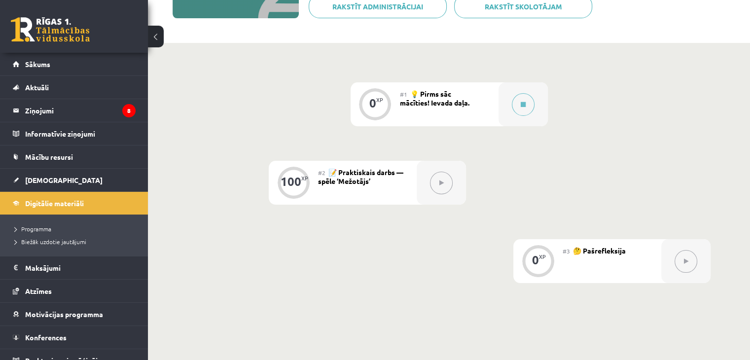
click at [292, 186] on div "100" at bounding box center [291, 181] width 21 height 9
click at [445, 192] on button at bounding box center [441, 183] width 23 height 23
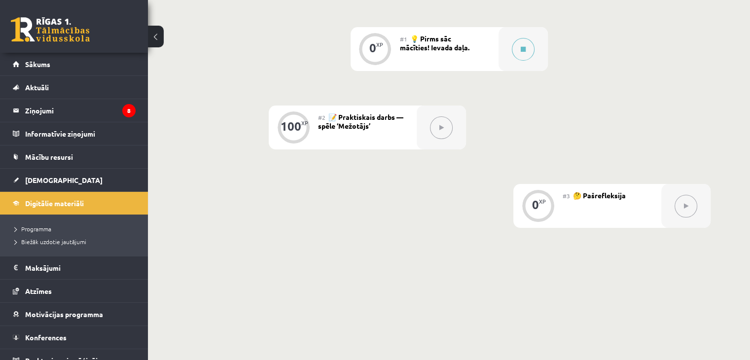
scroll to position [279, 0]
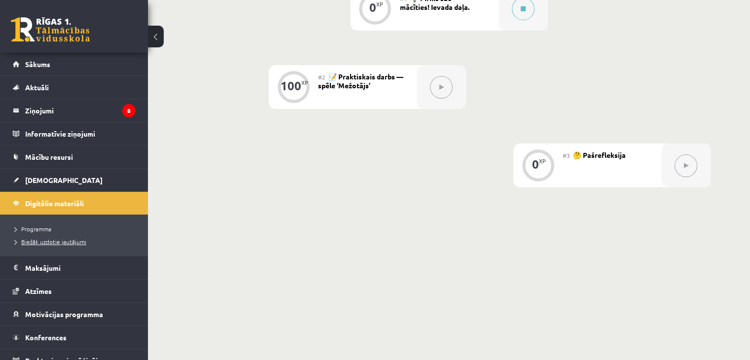
click at [52, 241] on span "Biežāk uzdotie jautājumi" at bounding box center [51, 242] width 72 height 8
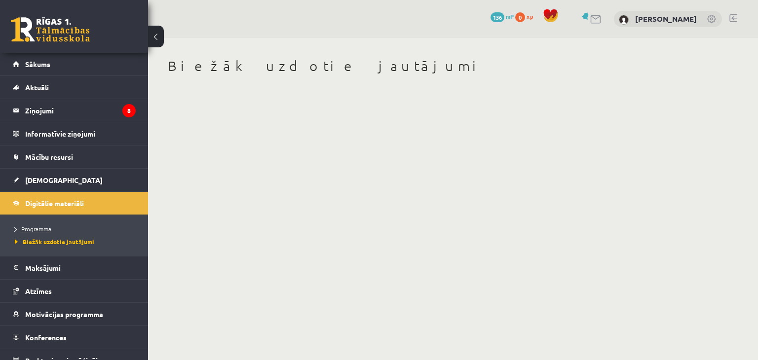
click at [32, 225] on span "Programma" at bounding box center [33, 229] width 36 height 8
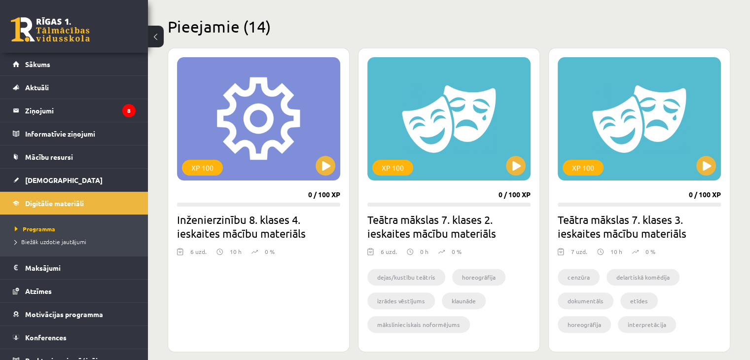
scroll to position [237, 0]
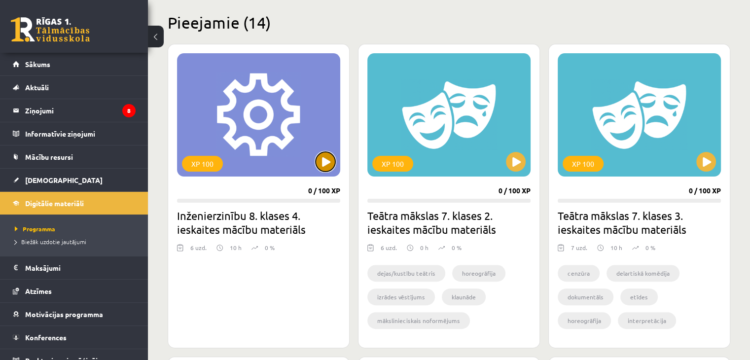
click at [326, 158] on button at bounding box center [326, 162] width 20 height 20
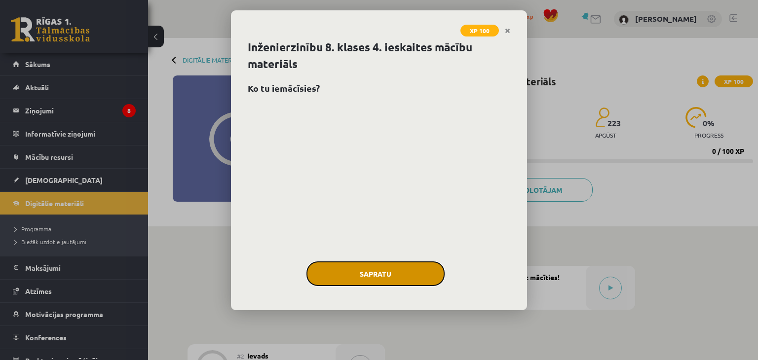
click at [400, 273] on button "Sapratu" at bounding box center [375, 273] width 138 height 25
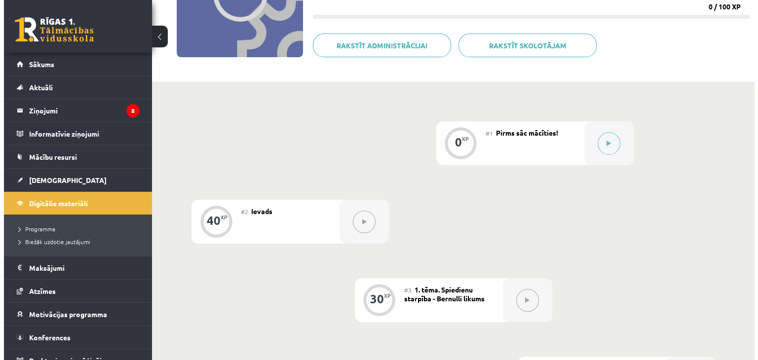
scroll to position [152, 0]
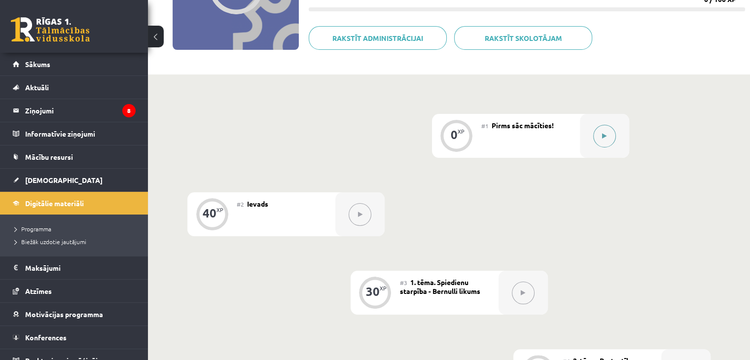
click at [608, 136] on button at bounding box center [604, 136] width 23 height 23
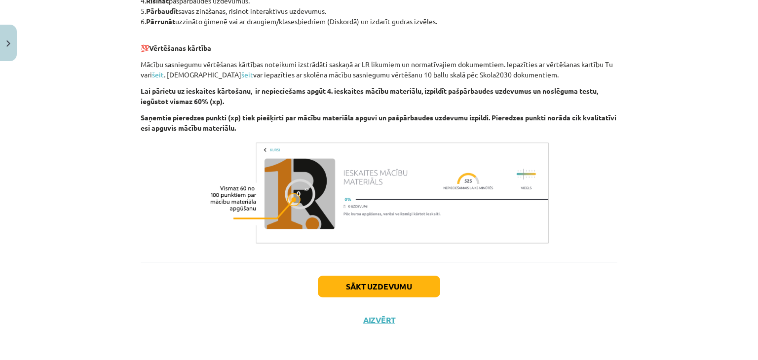
scroll to position [344, 0]
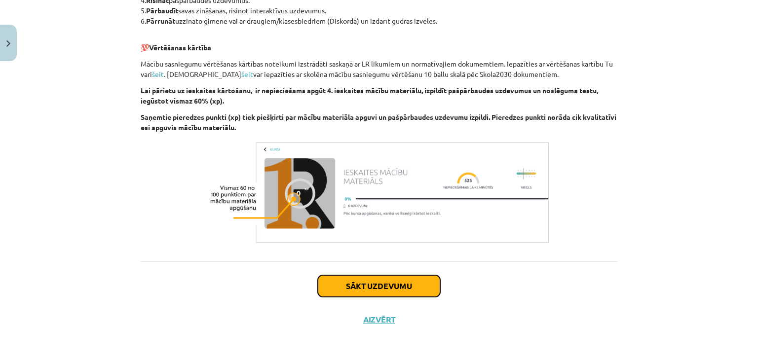
click at [376, 287] on button "Sākt uzdevumu" at bounding box center [379, 286] width 122 height 22
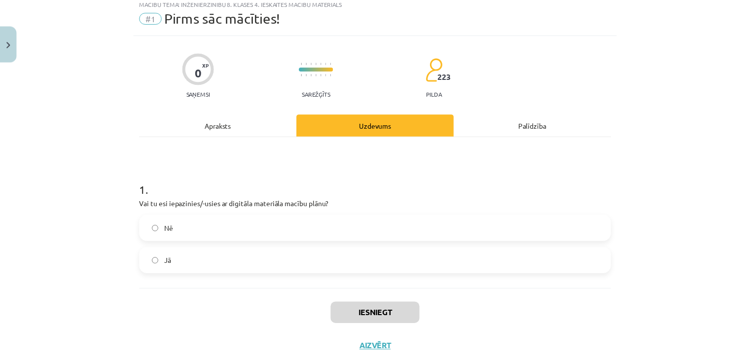
scroll to position [25, 0]
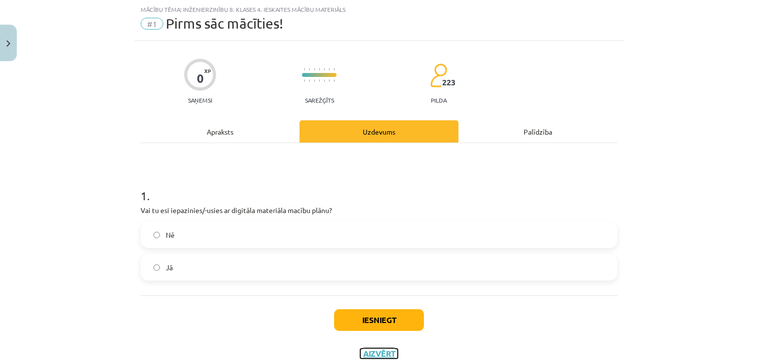
click at [380, 353] on button "Aizvērt" at bounding box center [378, 354] width 37 height 10
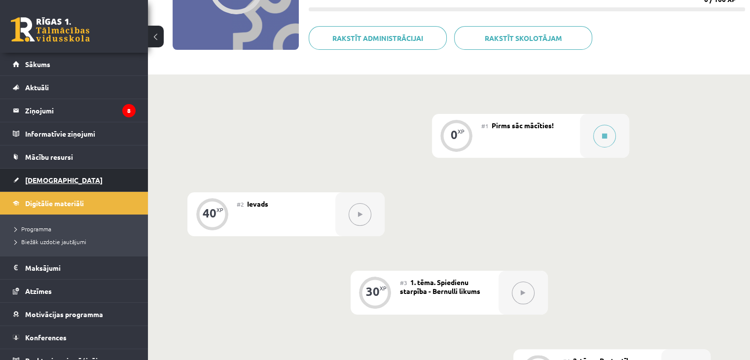
click at [46, 176] on span "[DEMOGRAPHIC_DATA]" at bounding box center [63, 180] width 77 height 9
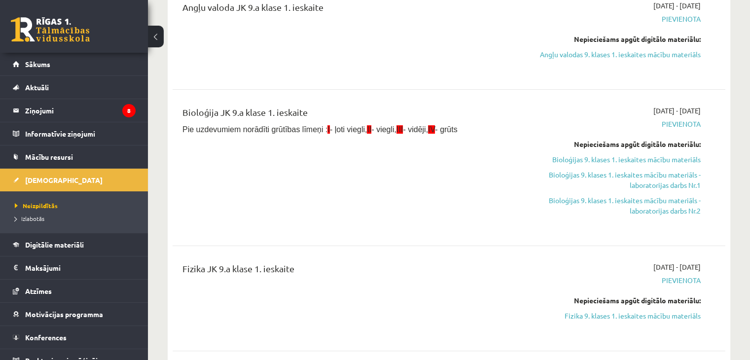
scroll to position [36, 0]
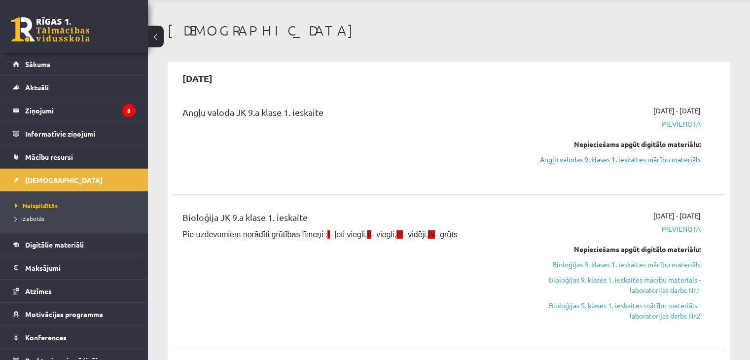
click at [642, 160] on link "Angļu valodas 9. klases 1. ieskaites mācību materiāls" at bounding box center [619, 159] width 163 height 10
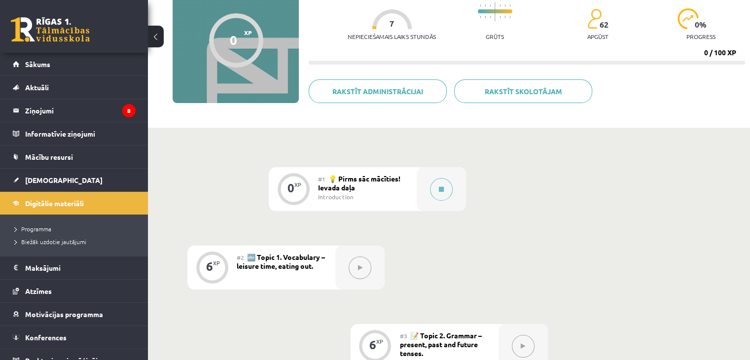
scroll to position [133, 0]
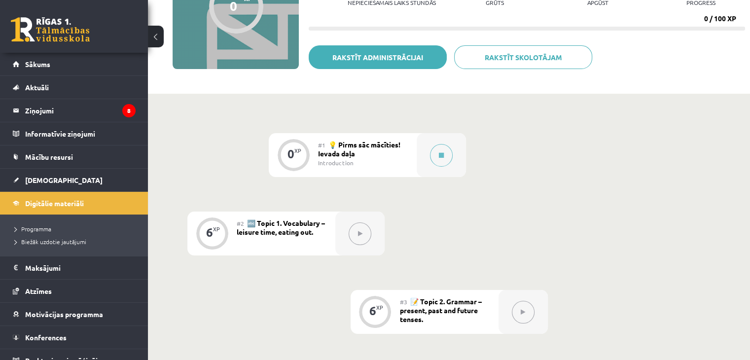
click at [367, 57] on link "Rakstīt administrācijai" at bounding box center [378, 57] width 138 height 24
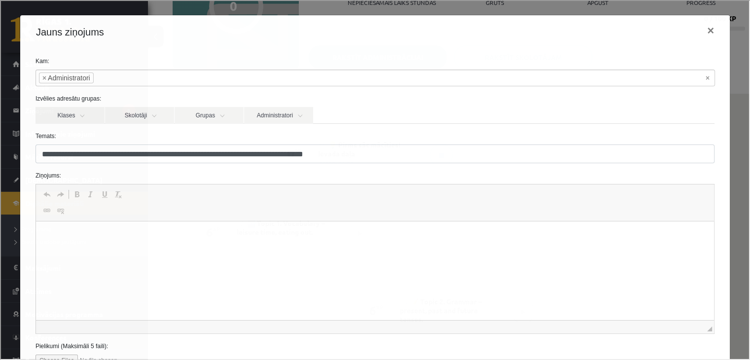
scroll to position [0, 0]
click at [146, 236] on p "Визуальный текстовый редактор, wiswyg-editor-47024790566320-1757842302-11" at bounding box center [374, 236] width 658 height 10
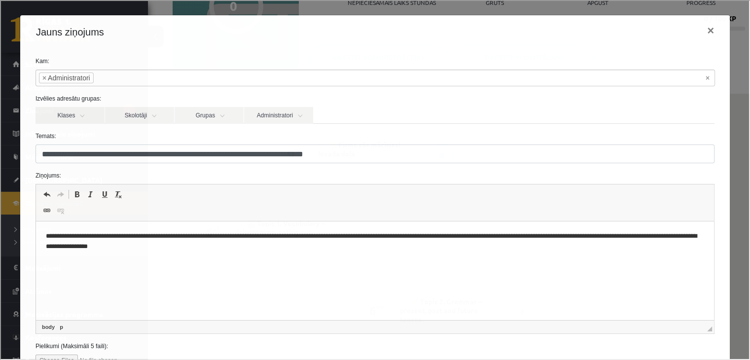
click at [43, 236] on html "**********" at bounding box center [375, 241] width 678 height 40
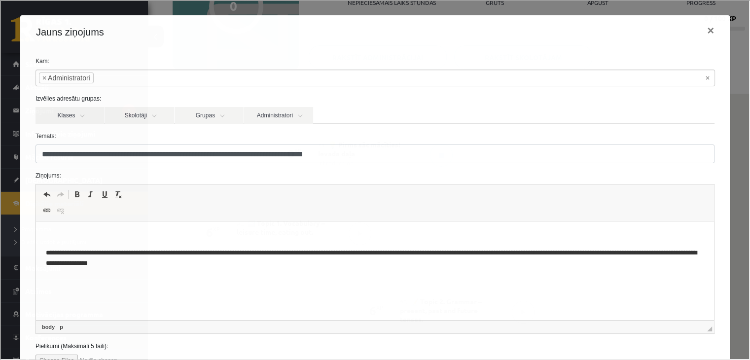
click at [43, 236] on html "**********" at bounding box center [375, 249] width 678 height 57
drag, startPoint x: 43, startPoint y: 236, endPoint x: 94, endPoint y: 245, distance: 51.1
click at [94, 245] on html "**********" at bounding box center [375, 249] width 678 height 57
click at [94, 245] on body "**********" at bounding box center [374, 249] width 658 height 37
drag, startPoint x: 44, startPoint y: 236, endPoint x: 107, endPoint y: 247, distance: 63.7
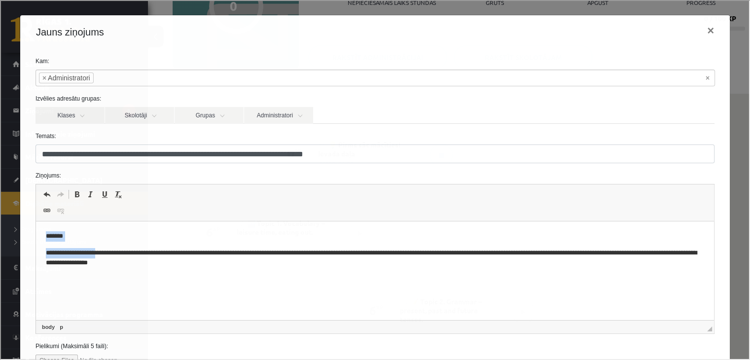
click at [107, 247] on html "**********" at bounding box center [375, 249] width 678 height 57
click at [105, 241] on p "*******" at bounding box center [371, 236] width 652 height 10
drag, startPoint x: 44, startPoint y: 236, endPoint x: 104, endPoint y: 241, distance: 59.9
click at [104, 241] on html "**********" at bounding box center [375, 249] width 678 height 57
click at [461, 254] on p "**********" at bounding box center [371, 258] width 652 height 21
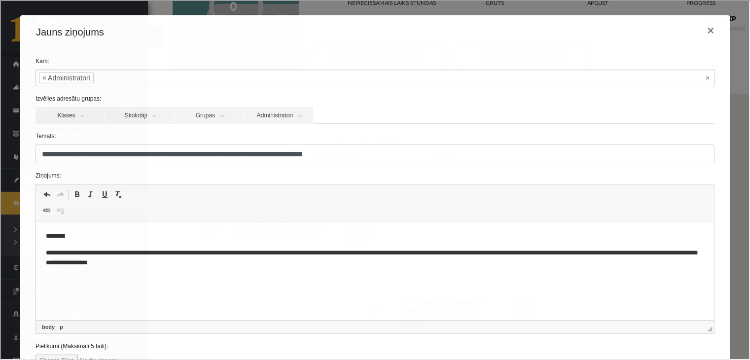
click at [463, 253] on p "**********" at bounding box center [371, 258] width 652 height 21
click at [505, 249] on p "**********" at bounding box center [371, 258] width 652 height 21
drag, startPoint x: 377, startPoint y: 254, endPoint x: 433, endPoint y: 257, distance: 55.4
click at [433, 257] on p "**********" at bounding box center [371, 258] width 652 height 21
drag, startPoint x: 380, startPoint y: 251, endPoint x: 503, endPoint y: 258, distance: 123.5
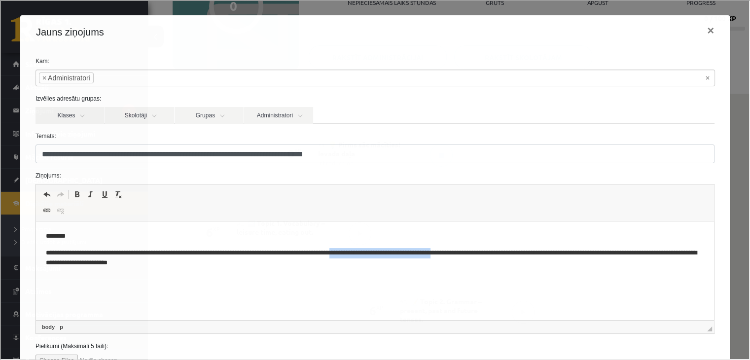
click at [503, 258] on p "**********" at bounding box center [371, 258] width 652 height 21
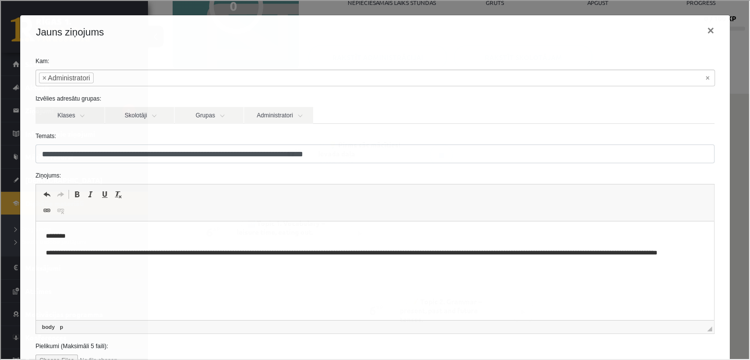
click at [277, 265] on p "**********" at bounding box center [371, 258] width 652 height 21
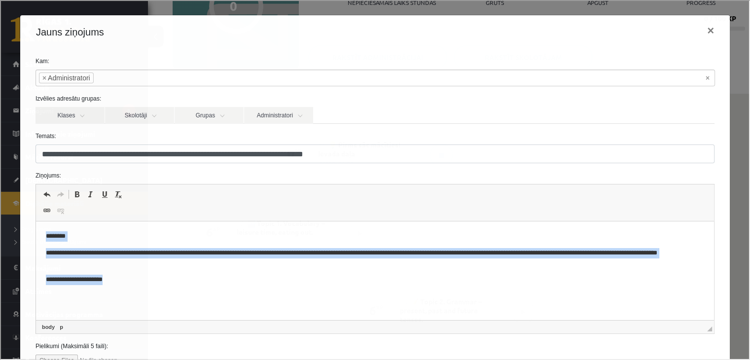
drag, startPoint x: 45, startPoint y: 236, endPoint x: 137, endPoint y: 291, distance: 106.6
click at [137, 291] on html "**********" at bounding box center [375, 257] width 678 height 73
drag, startPoint x: 43, startPoint y: 236, endPoint x: 123, endPoint y: 295, distance: 99.4
click at [123, 295] on html "**********" at bounding box center [375, 257] width 678 height 73
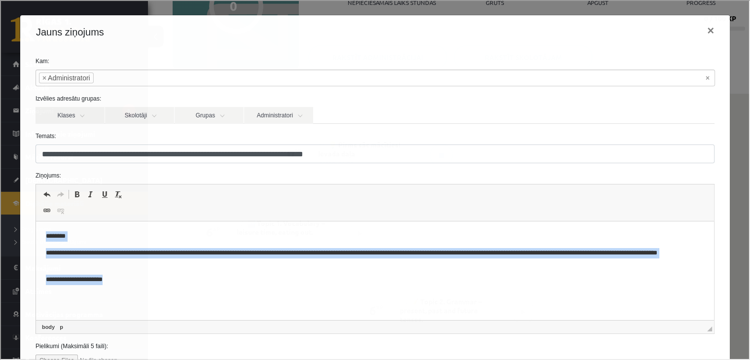
copy body "**********"
click at [233, 295] on html "**********" at bounding box center [375, 257] width 678 height 73
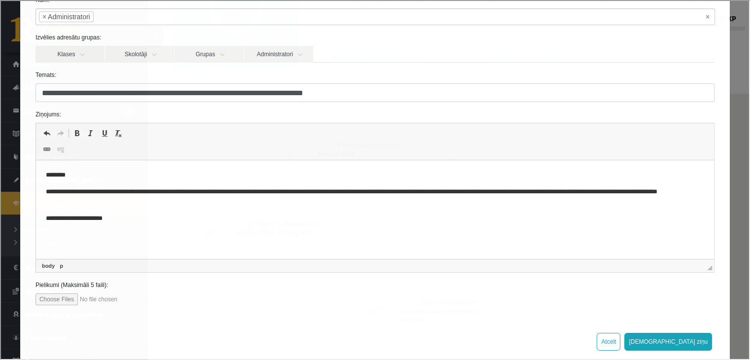
scroll to position [77, 0]
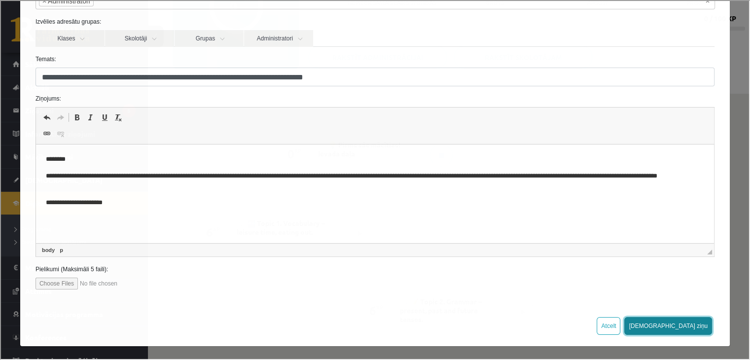
click at [685, 318] on button "[DEMOGRAPHIC_DATA] ziņu" at bounding box center [667, 325] width 88 height 18
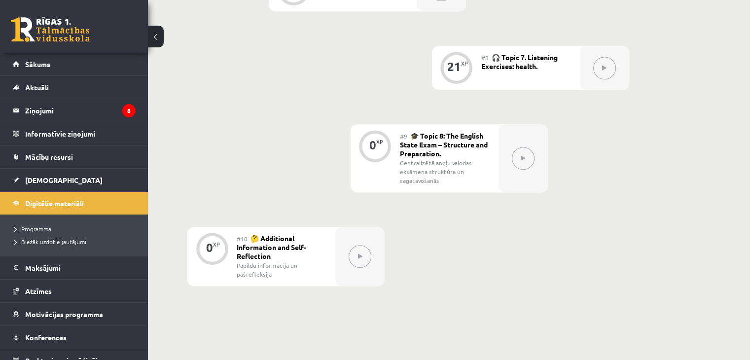
scroll to position [773, 0]
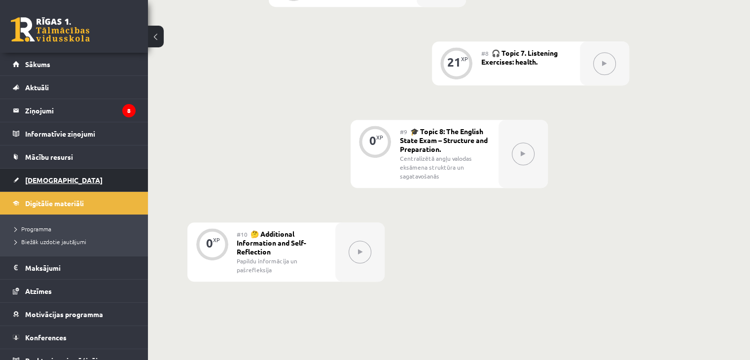
click at [73, 179] on link "[DEMOGRAPHIC_DATA]" at bounding box center [74, 180] width 123 height 23
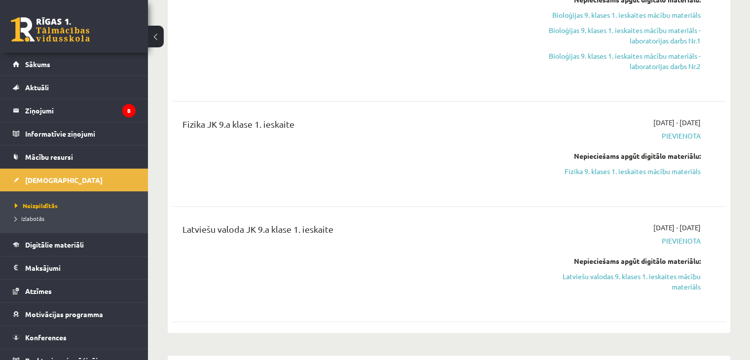
scroll to position [233, 0]
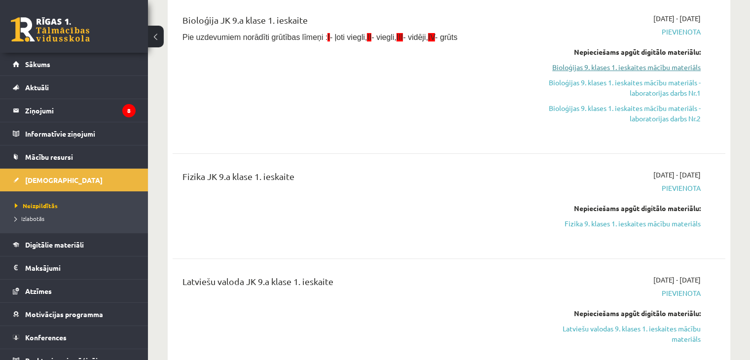
click at [626, 67] on link "Bioloģijas 9. klases 1. ieskaites mācību materiāls" at bounding box center [619, 67] width 163 height 10
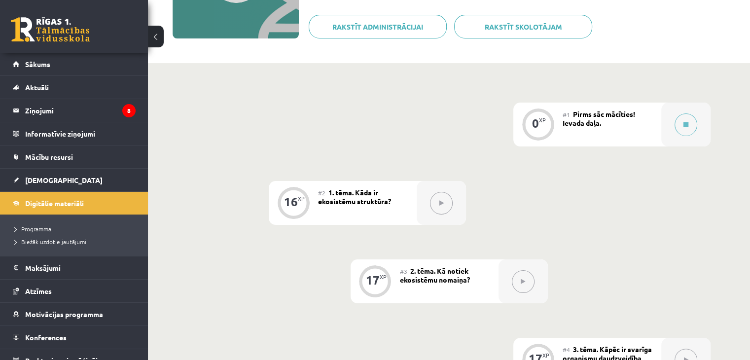
scroll to position [69, 0]
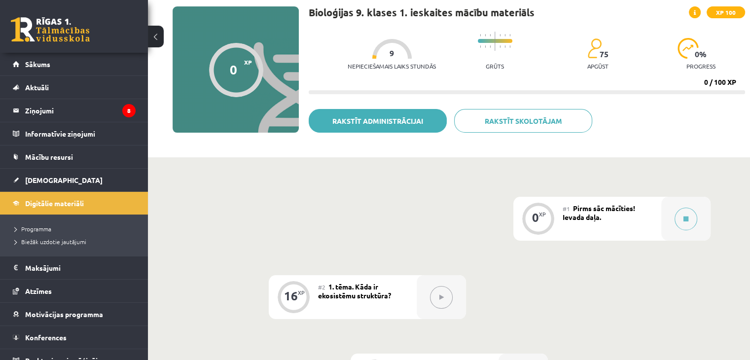
click at [374, 118] on link "Rakstīt administrācijai" at bounding box center [378, 121] width 138 height 24
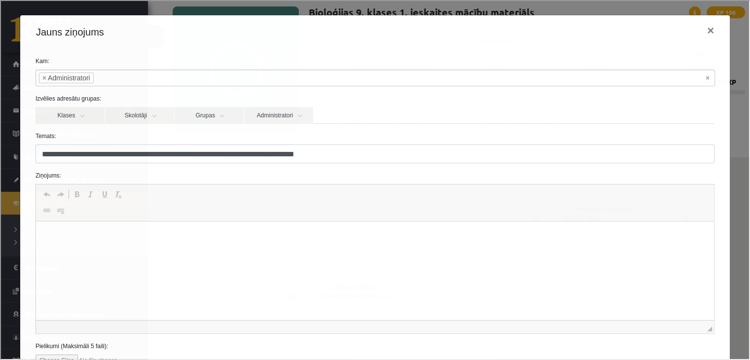
scroll to position [0, 0]
click at [235, 239] on p "Визуальный текстовый редактор, wiswyg-editor-47024842900720-1757843422-154" at bounding box center [374, 236] width 658 height 10
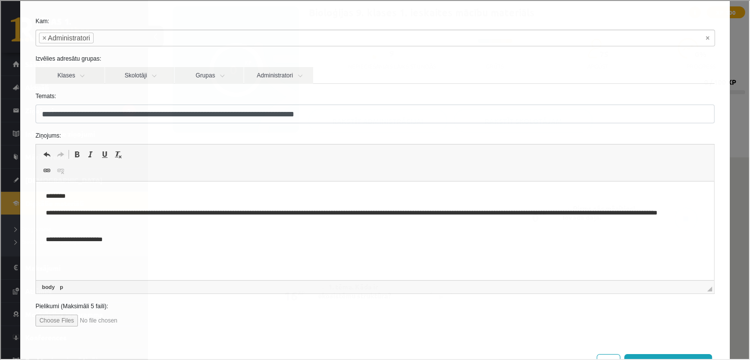
scroll to position [77, 0]
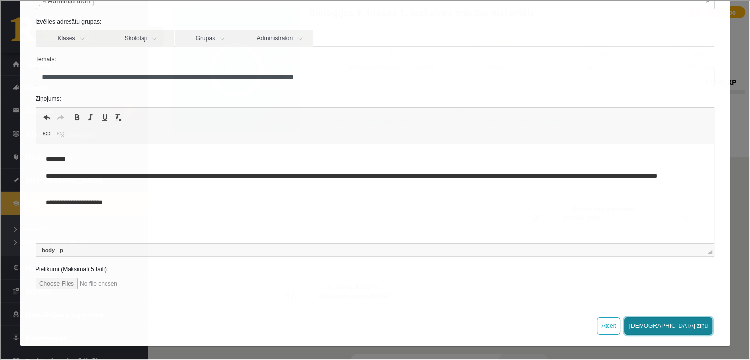
click at [694, 320] on button "[DEMOGRAPHIC_DATA] ziņu" at bounding box center [667, 325] width 88 height 18
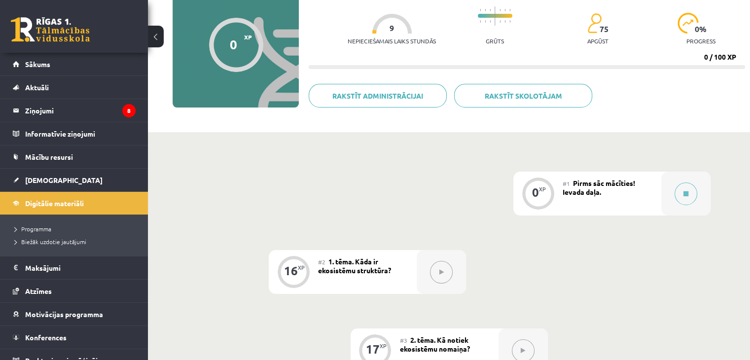
scroll to position [97, 0]
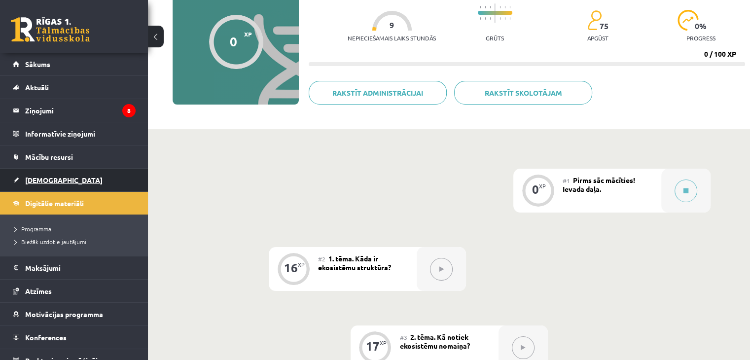
click at [39, 178] on span "[DEMOGRAPHIC_DATA]" at bounding box center [63, 180] width 77 height 9
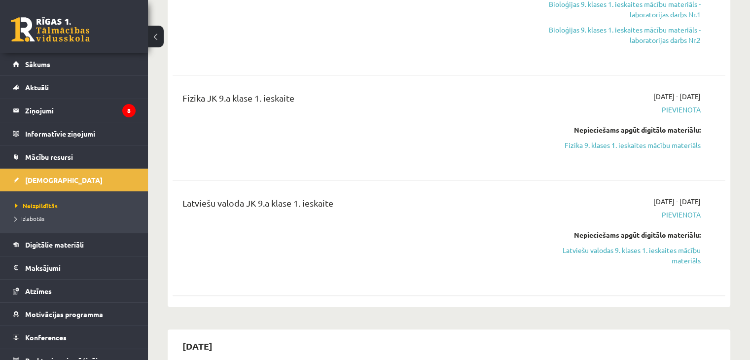
scroll to position [272, 0]
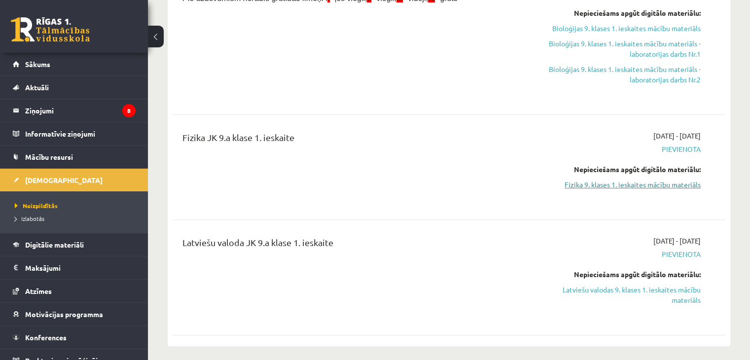
click at [649, 182] on link "Fizika 9. klases 1. ieskaites mācību materiāls" at bounding box center [619, 185] width 163 height 10
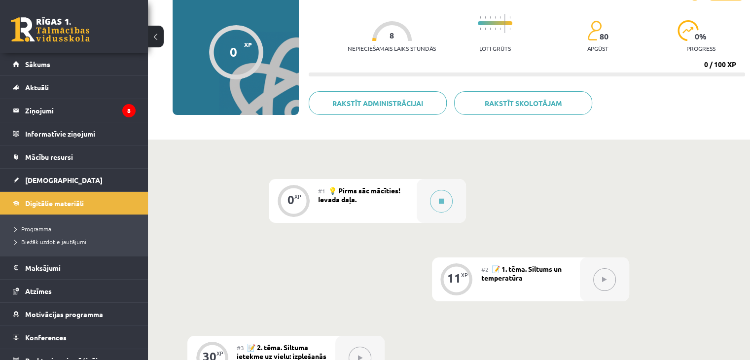
scroll to position [83, 0]
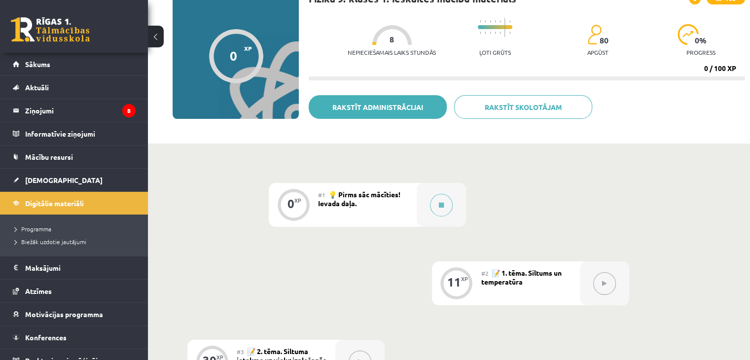
click at [386, 105] on link "Rakstīt administrācijai" at bounding box center [378, 107] width 138 height 24
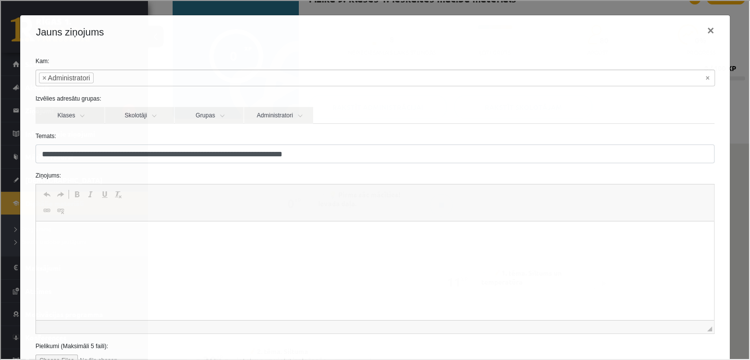
scroll to position [0, 0]
click at [291, 252] on html at bounding box center [375, 236] width 678 height 30
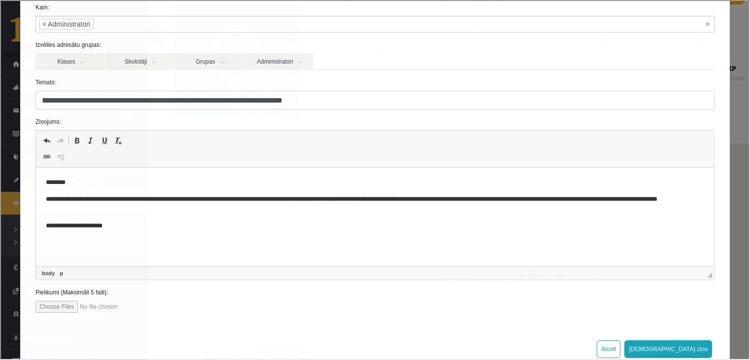
scroll to position [77, 0]
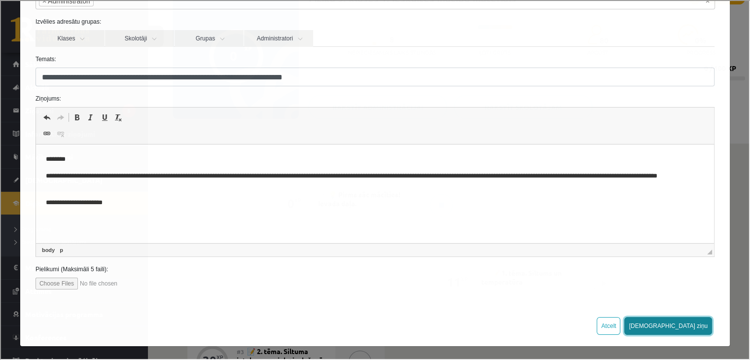
click at [685, 323] on button "[DEMOGRAPHIC_DATA] ziņu" at bounding box center [667, 325] width 88 height 18
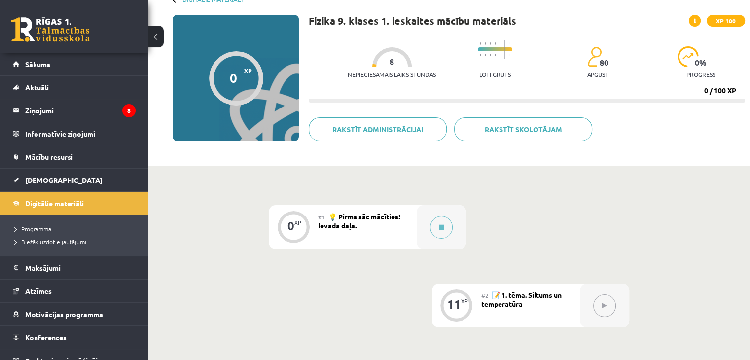
scroll to position [56, 0]
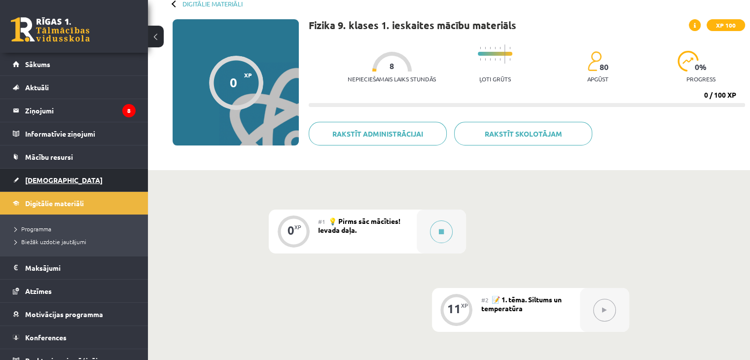
click at [51, 181] on span "[DEMOGRAPHIC_DATA]" at bounding box center [63, 180] width 77 height 9
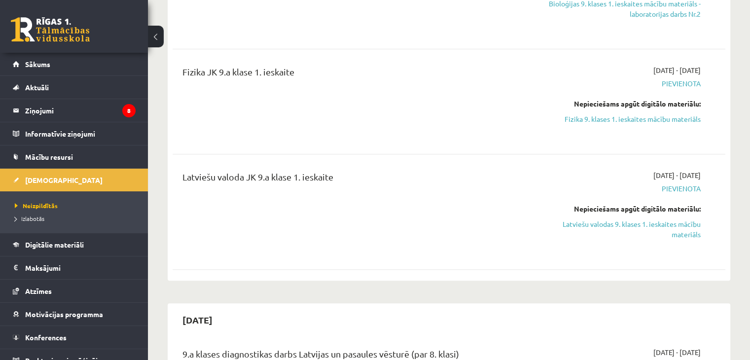
scroll to position [351, 0]
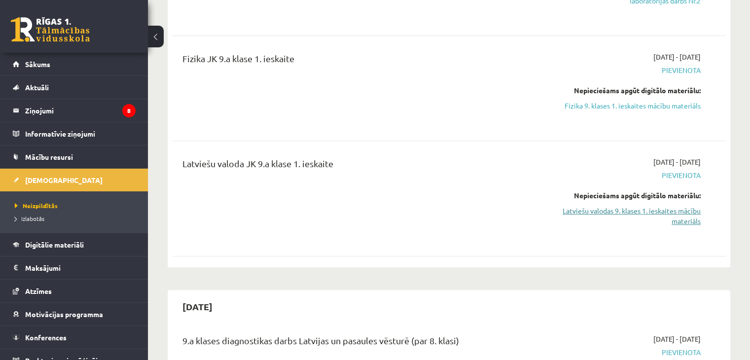
click at [659, 209] on link "Latviešu valodas 9. klases 1. ieskaites mācību materiāls" at bounding box center [619, 216] width 163 height 21
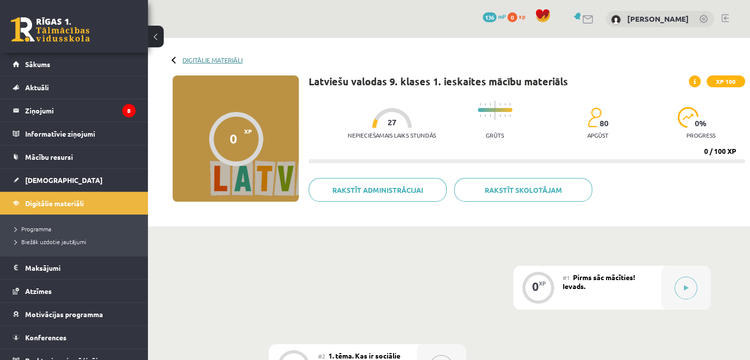
click at [185, 59] on link "Digitālie materiāli" at bounding box center [212, 59] width 60 height 7
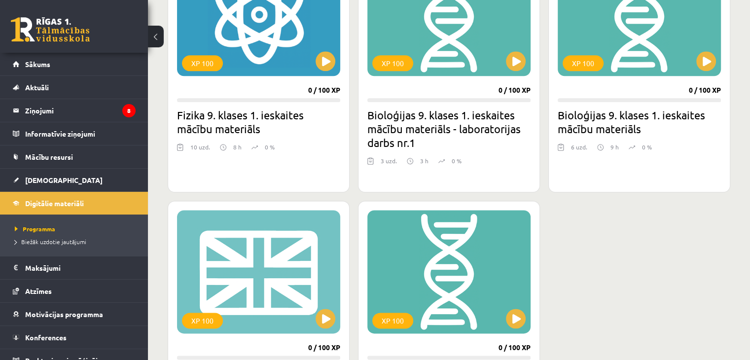
scroll to position [1215, 0]
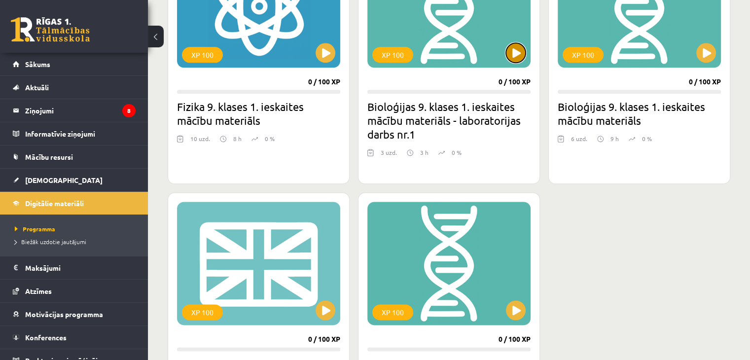
click at [516, 52] on button at bounding box center [516, 53] width 20 height 20
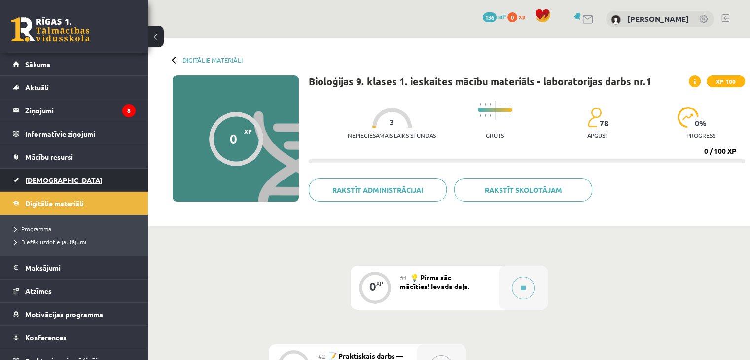
click at [39, 177] on span "[DEMOGRAPHIC_DATA]" at bounding box center [63, 180] width 77 height 9
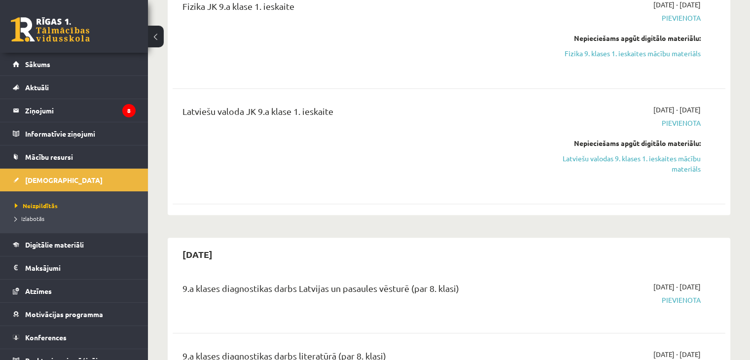
scroll to position [363, 0]
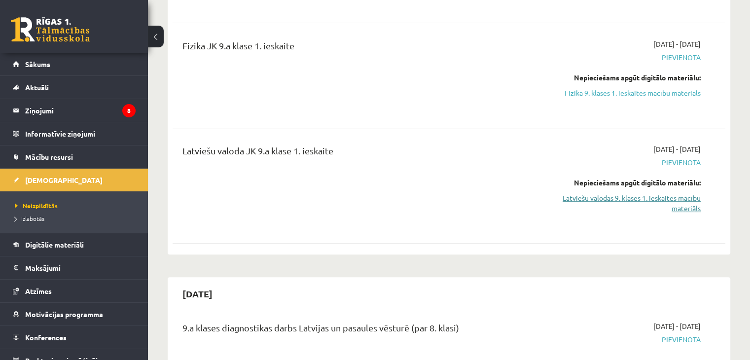
click at [635, 198] on link "Latviešu valodas 9. klases 1. ieskaites mācību materiāls" at bounding box center [619, 203] width 163 height 21
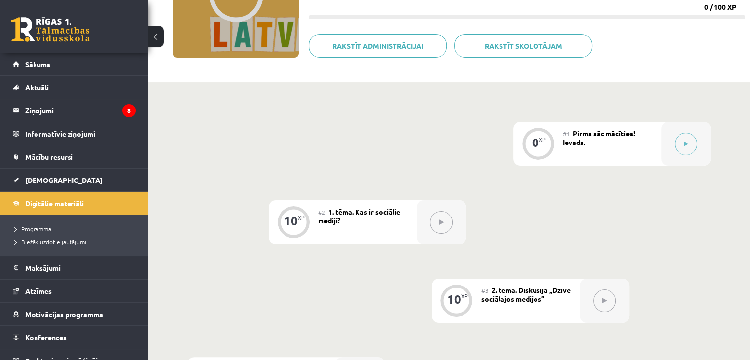
scroll to position [150, 0]
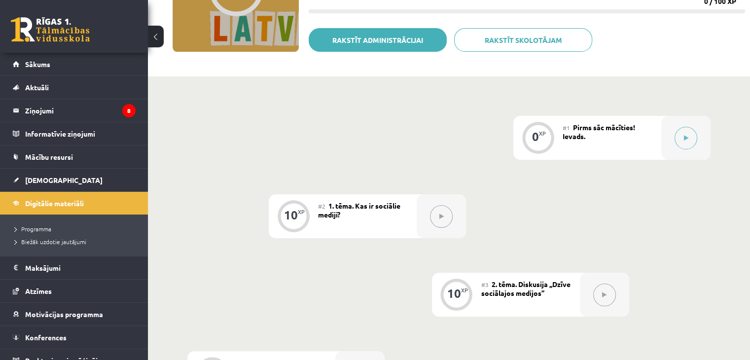
click at [370, 39] on link "Rakstīt administrācijai" at bounding box center [378, 40] width 138 height 24
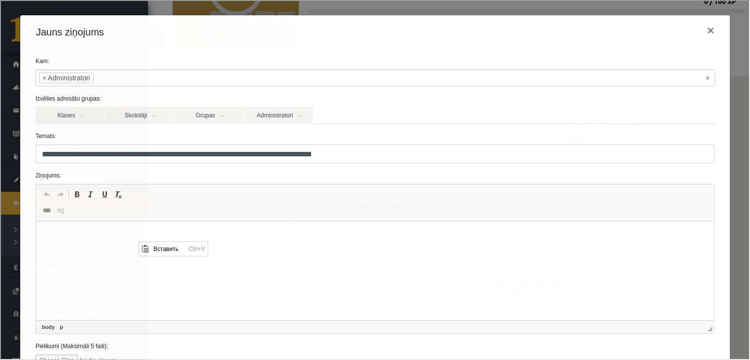
scroll to position [0, 0]
click at [94, 235] on p "Визуальный текстовый редактор, wiswyg-editor-47024850315280-1757843594-151" at bounding box center [374, 236] width 658 height 10
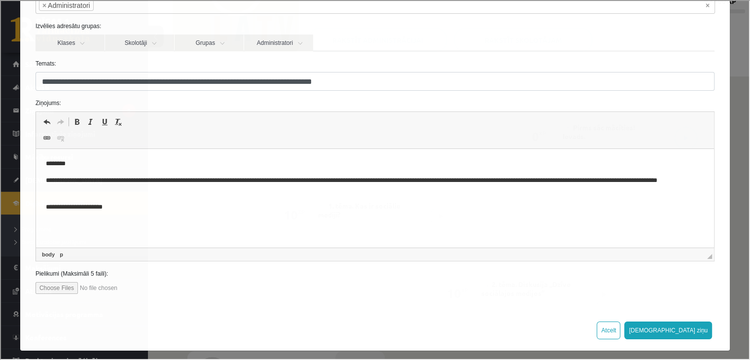
scroll to position [77, 0]
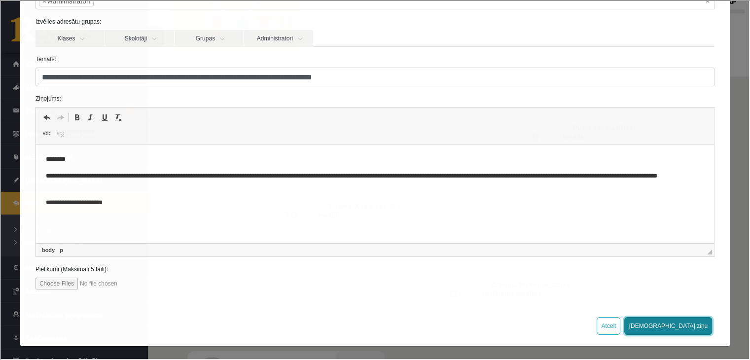
click at [685, 324] on button "[DEMOGRAPHIC_DATA] ziņu" at bounding box center [667, 325] width 88 height 18
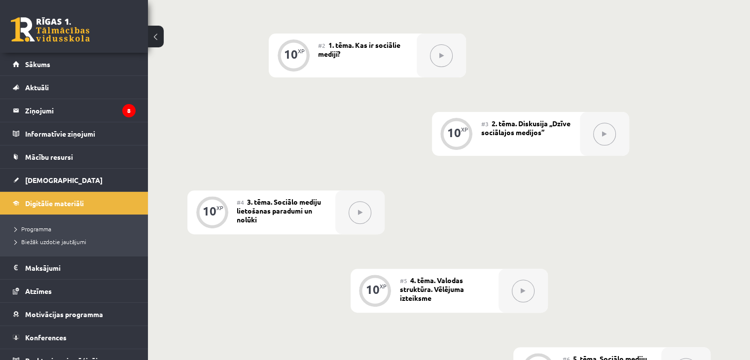
scroll to position [320, 0]
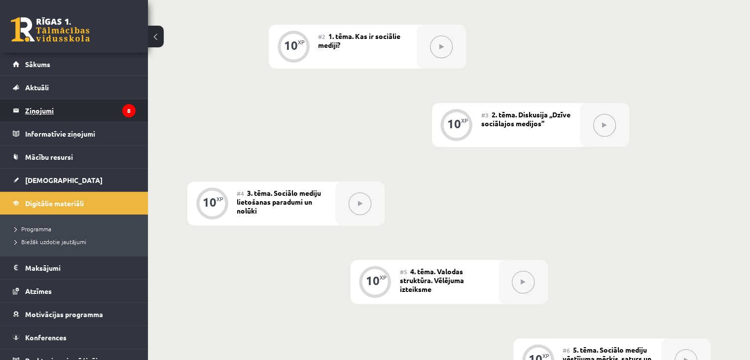
click at [44, 109] on legend "Ziņojumi 8" at bounding box center [80, 110] width 110 height 23
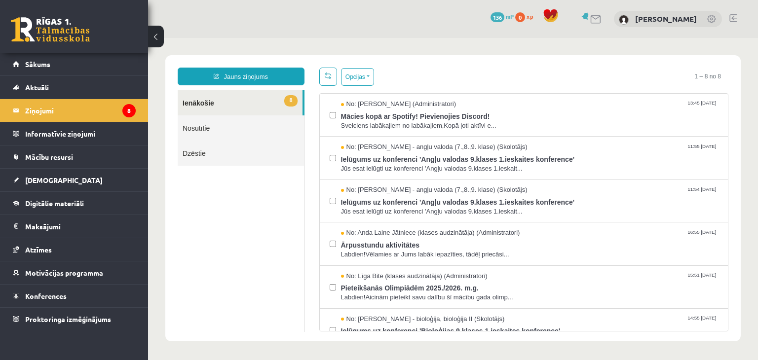
click at [215, 127] on link "Nosūtītie" at bounding box center [241, 127] width 126 height 25
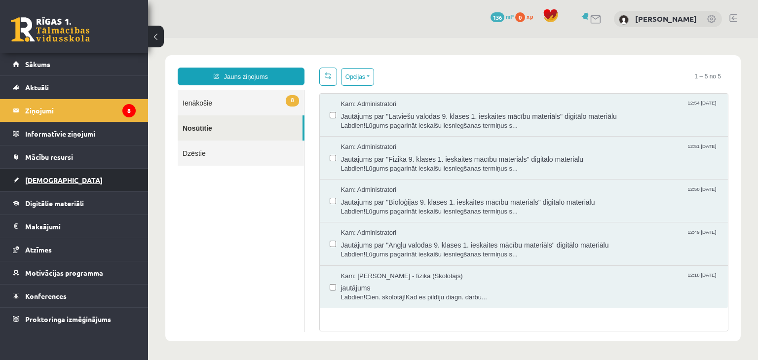
click at [40, 179] on span "[DEMOGRAPHIC_DATA]" at bounding box center [63, 180] width 77 height 9
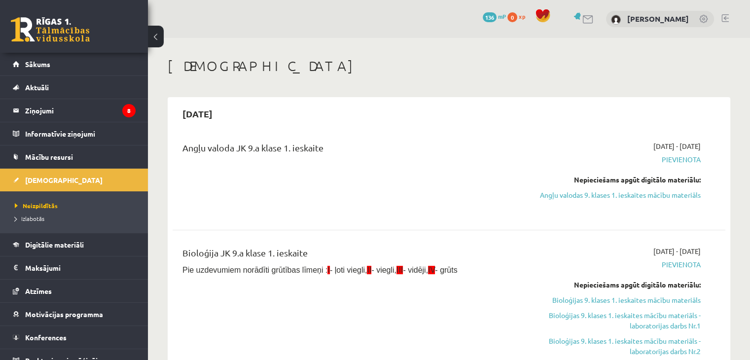
click at [727, 19] on link at bounding box center [725, 18] width 7 height 8
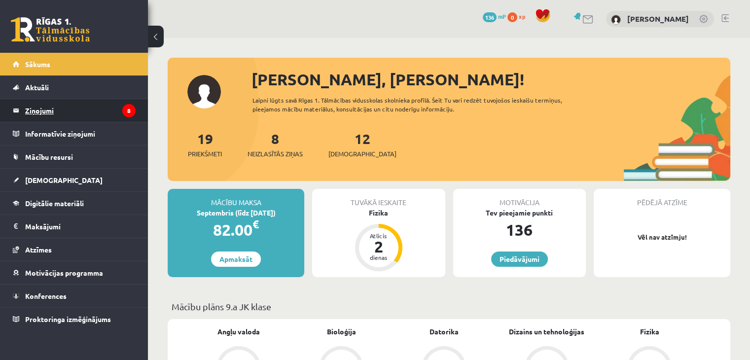
click at [51, 109] on legend "Ziņojumi 8" at bounding box center [80, 110] width 110 height 23
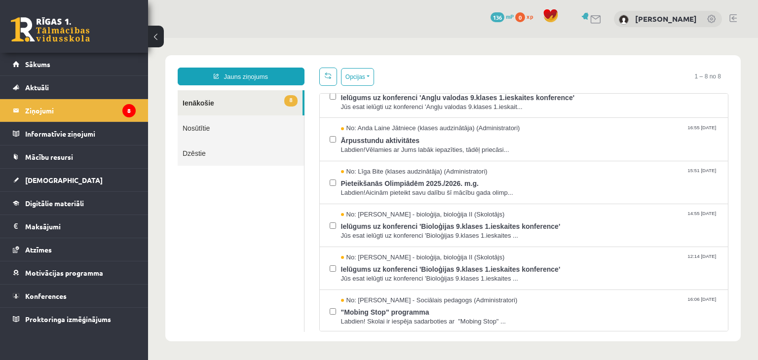
scroll to position [103, 0]
click at [247, 132] on link "Nosūtītie" at bounding box center [241, 127] width 126 height 25
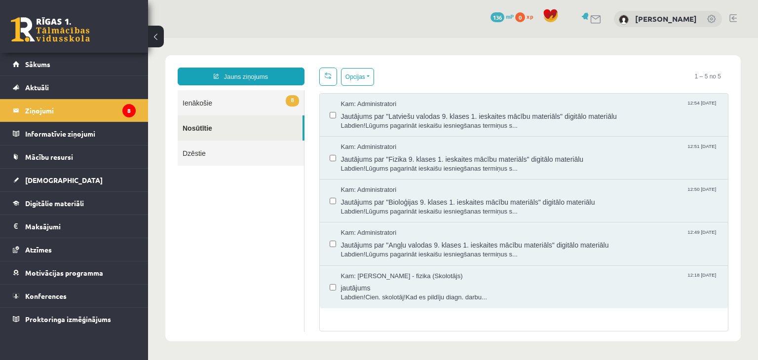
scroll to position [0, 0]
click at [470, 298] on span "Labdien!Cien. skolotāj!Kad es pildīju diagn. darbu..." at bounding box center [529, 297] width 377 height 9
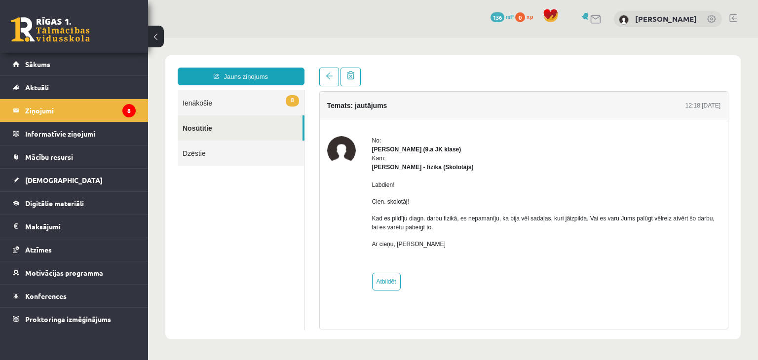
click at [206, 126] on link "Nosūtītie" at bounding box center [240, 127] width 125 height 25
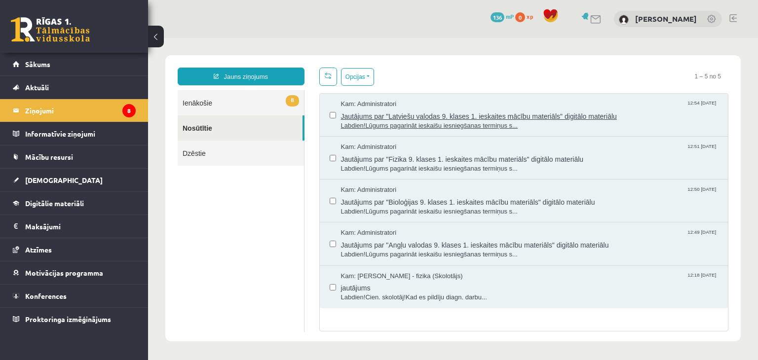
click at [479, 123] on span "Labdien!Lūgums pagarināt ieskaišu iesniegšanas termiņus s..." at bounding box center [529, 125] width 377 height 9
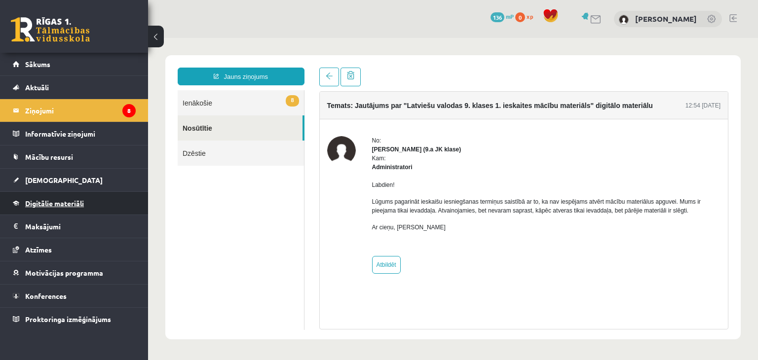
click at [65, 204] on span "Digitālie materiāli" at bounding box center [54, 203] width 59 height 9
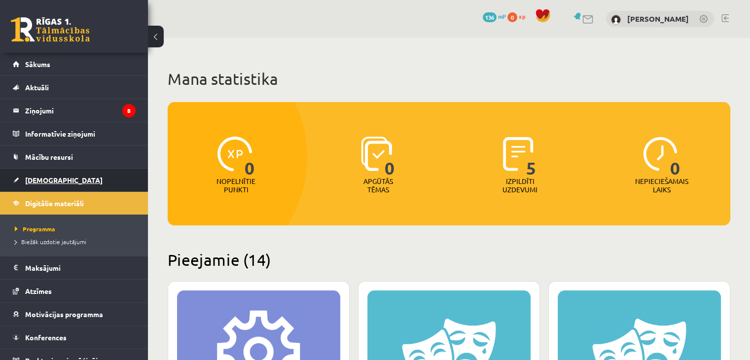
click at [51, 176] on span "[DEMOGRAPHIC_DATA]" at bounding box center [63, 180] width 77 height 9
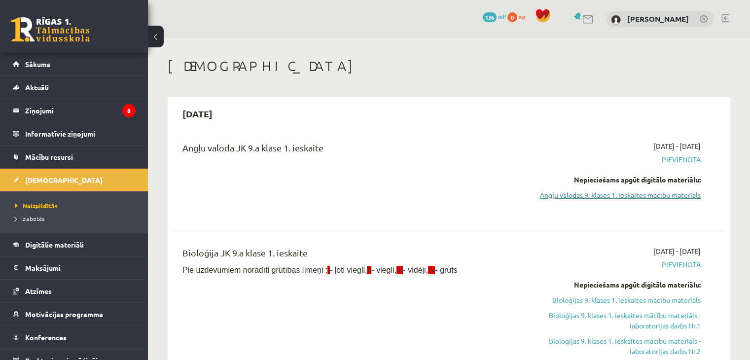
click at [669, 197] on link "Angļu valodas 9. klases 1. ieskaites mācību materiāls" at bounding box center [619, 195] width 163 height 10
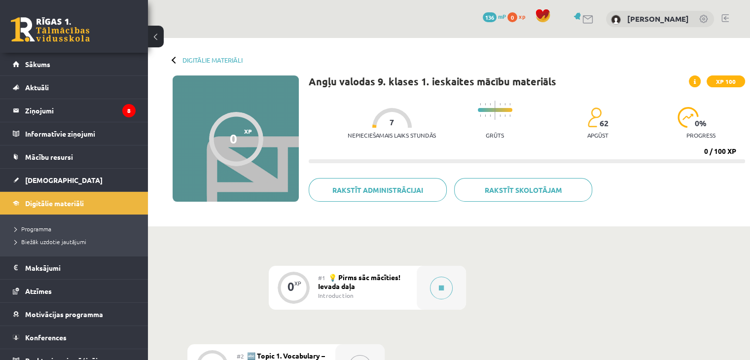
click at [726, 17] on link at bounding box center [725, 18] width 7 height 8
